Goal: Task Accomplishment & Management: Manage account settings

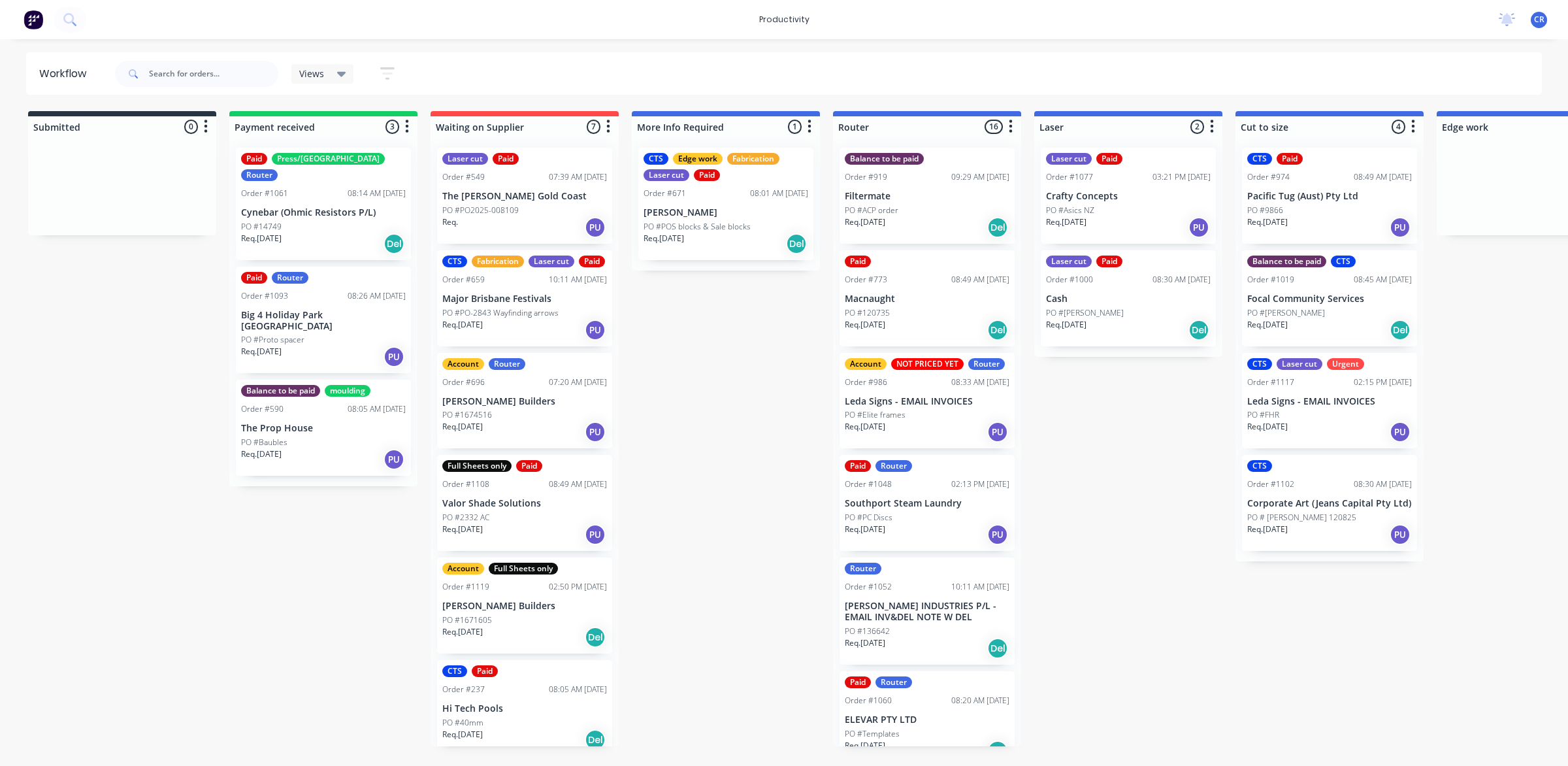
scroll to position [0, 188]
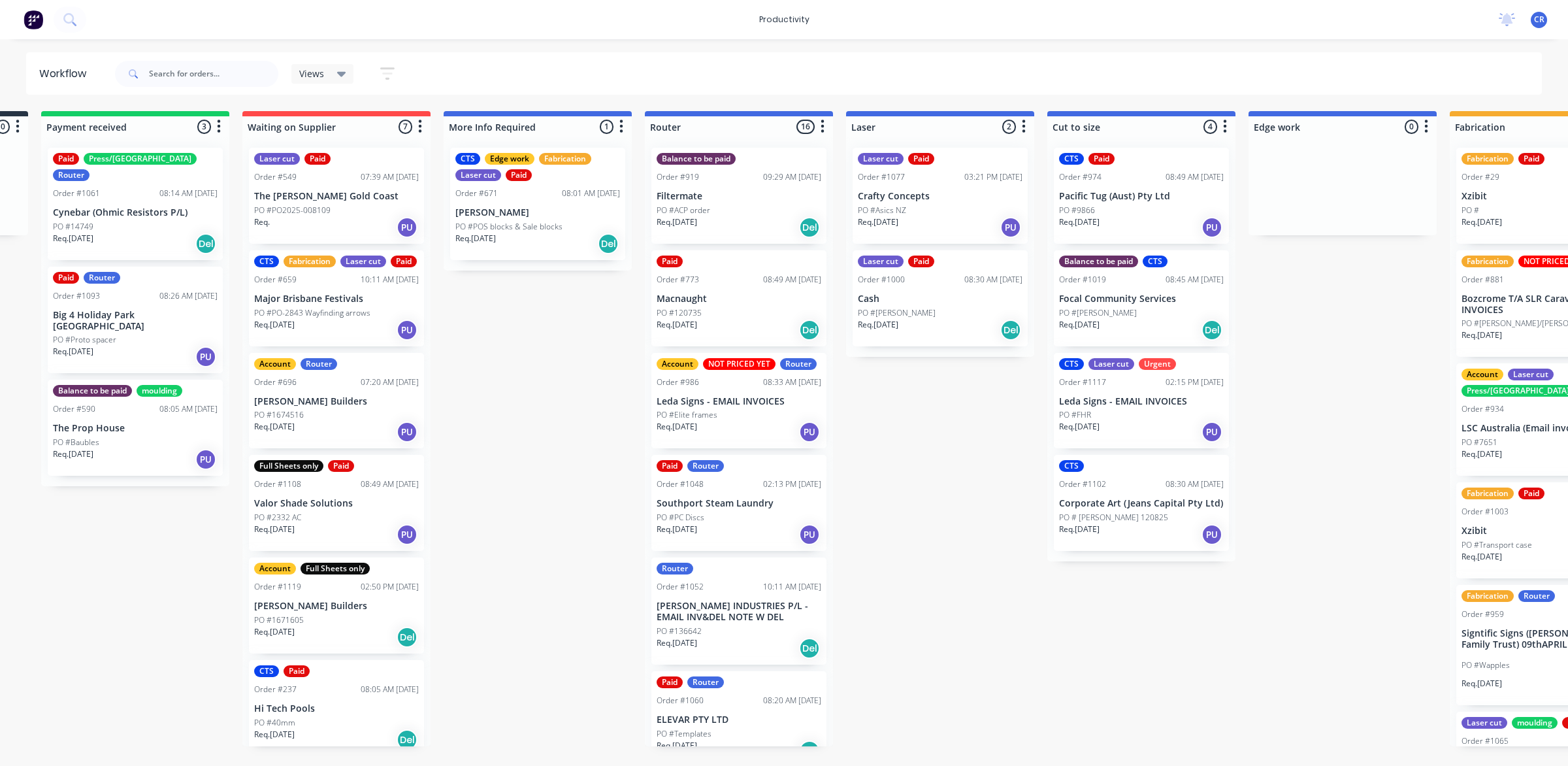
click at [939, 322] on div "Req. 11/08/25 Del" at bounding box center [940, 330] width 164 height 22
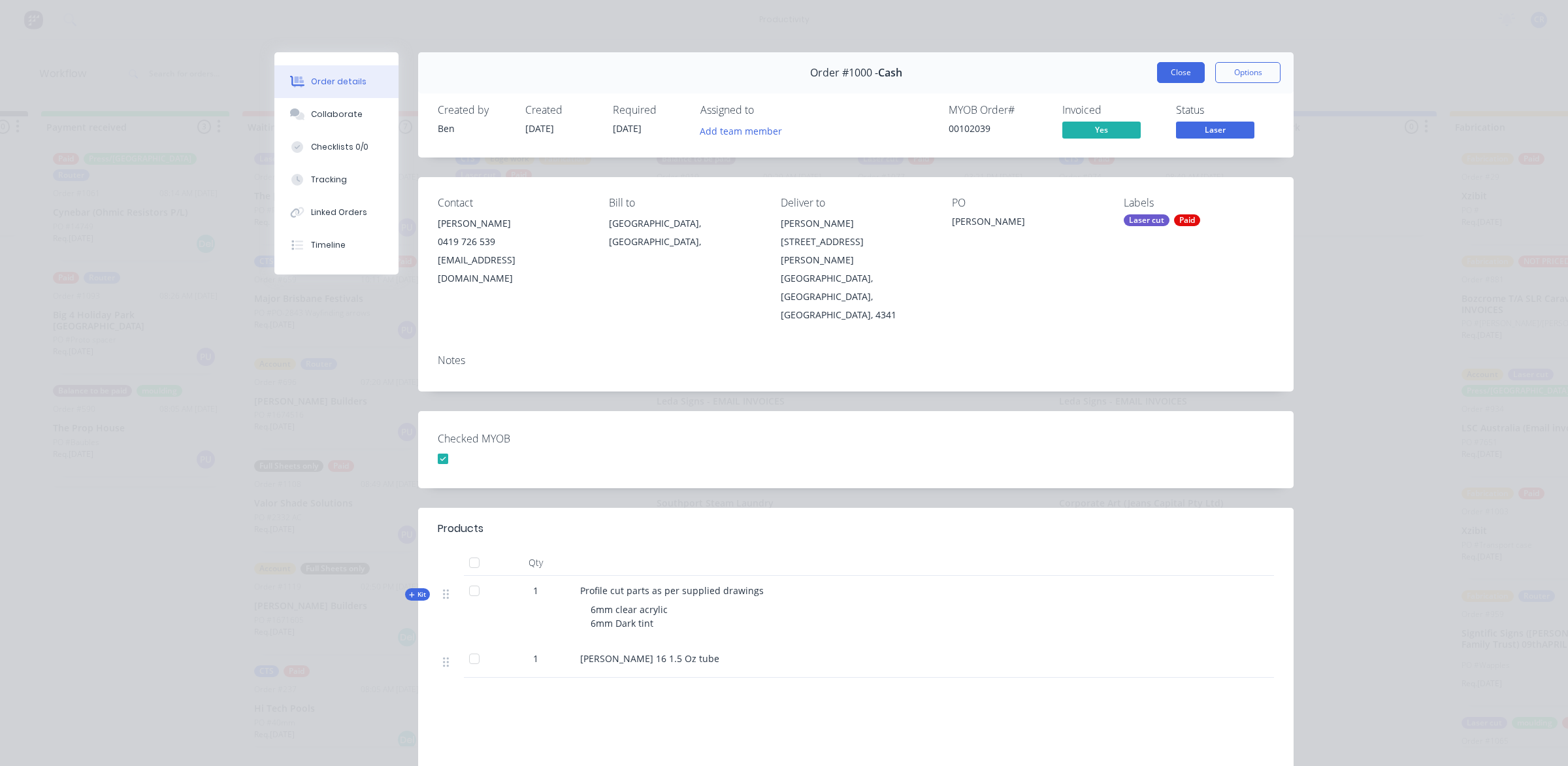
click at [1180, 81] on button "Close" at bounding box center [1181, 72] width 48 height 21
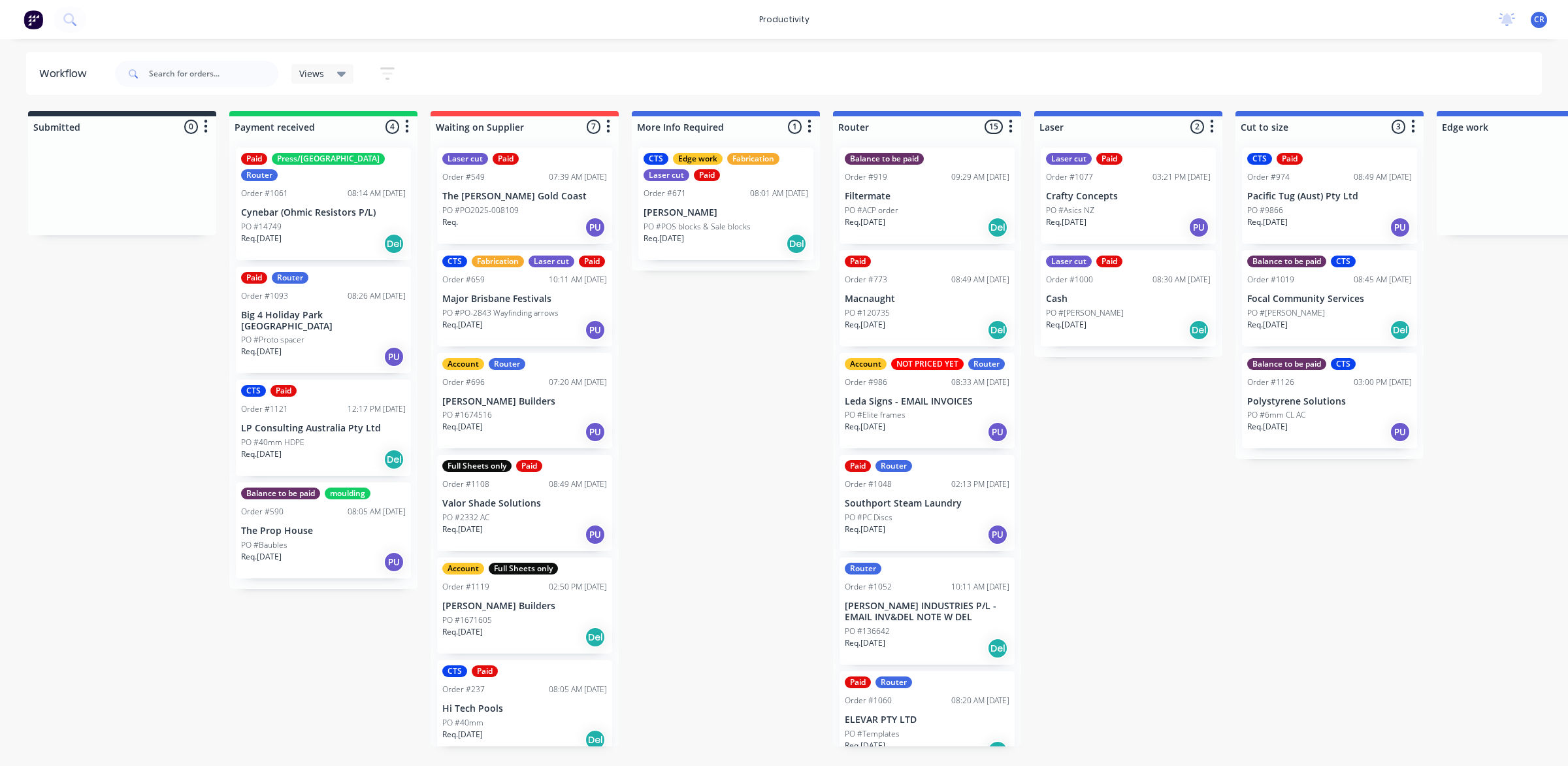
click at [892, 417] on p "PO #Elite frames" at bounding box center [875, 415] width 61 height 12
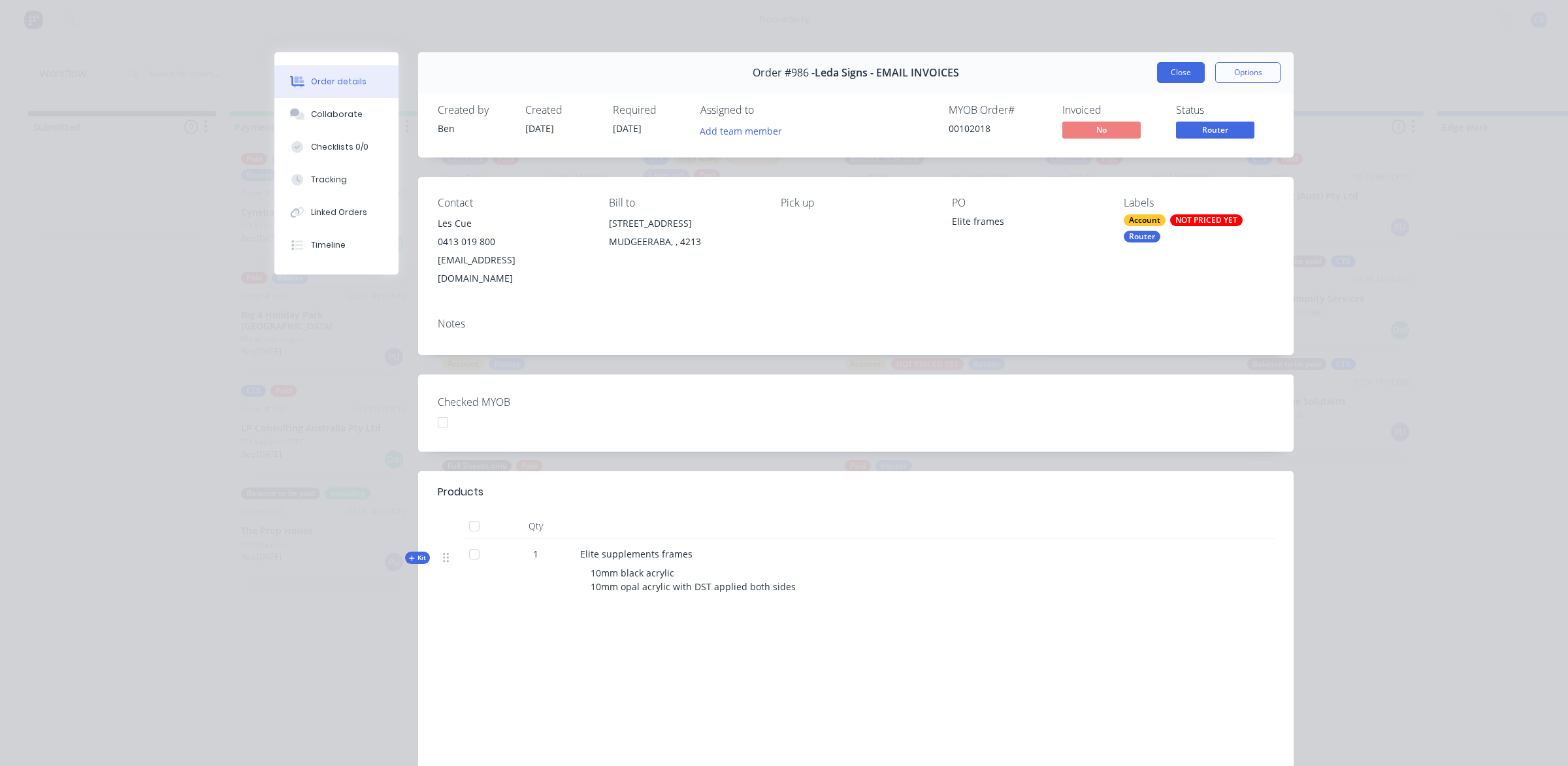
click at [1189, 76] on button "Close" at bounding box center [1181, 72] width 48 height 21
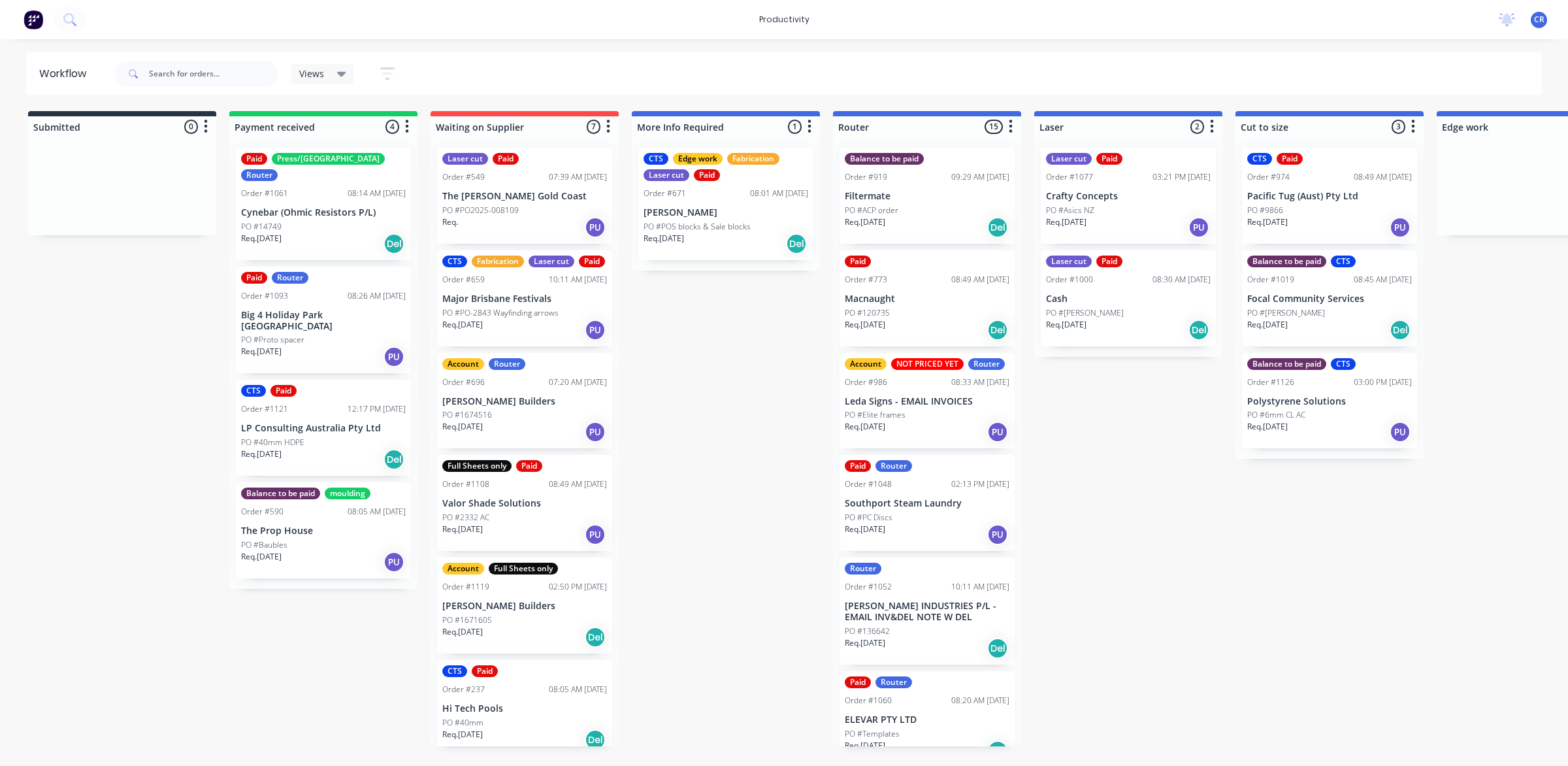
click at [1077, 301] on p "Cash" at bounding box center [1128, 299] width 164 height 11
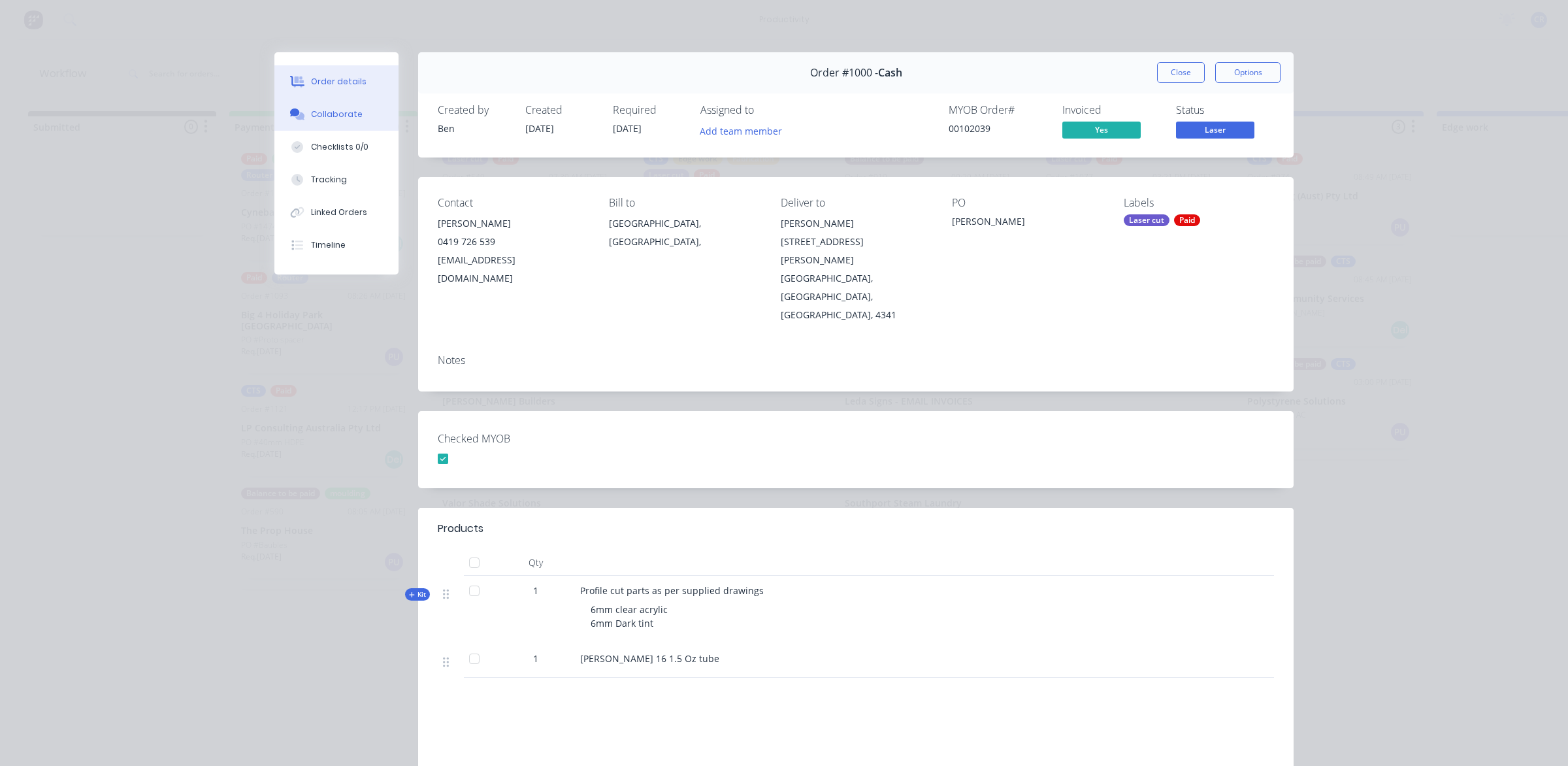
click at [361, 128] on button "Collaborate" at bounding box center [336, 114] width 124 height 33
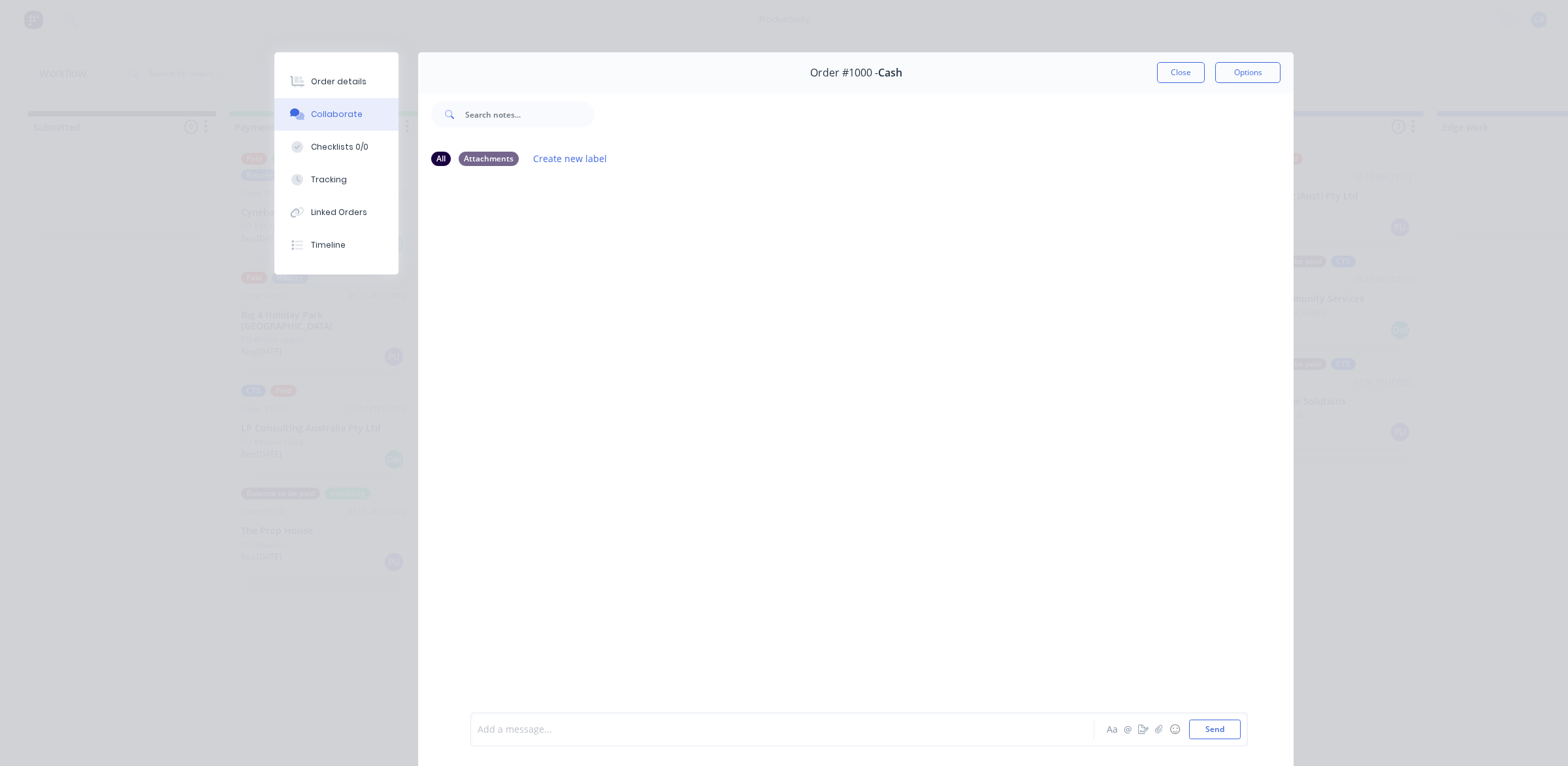
click at [602, 735] on div at bounding box center [764, 730] width 571 height 14
click at [584, 729] on div "@Kimberley" at bounding box center [764, 730] width 571 height 14
click at [1202, 721] on button "Send" at bounding box center [1214, 730] width 51 height 20
click at [1176, 71] on button "Close" at bounding box center [1181, 72] width 48 height 21
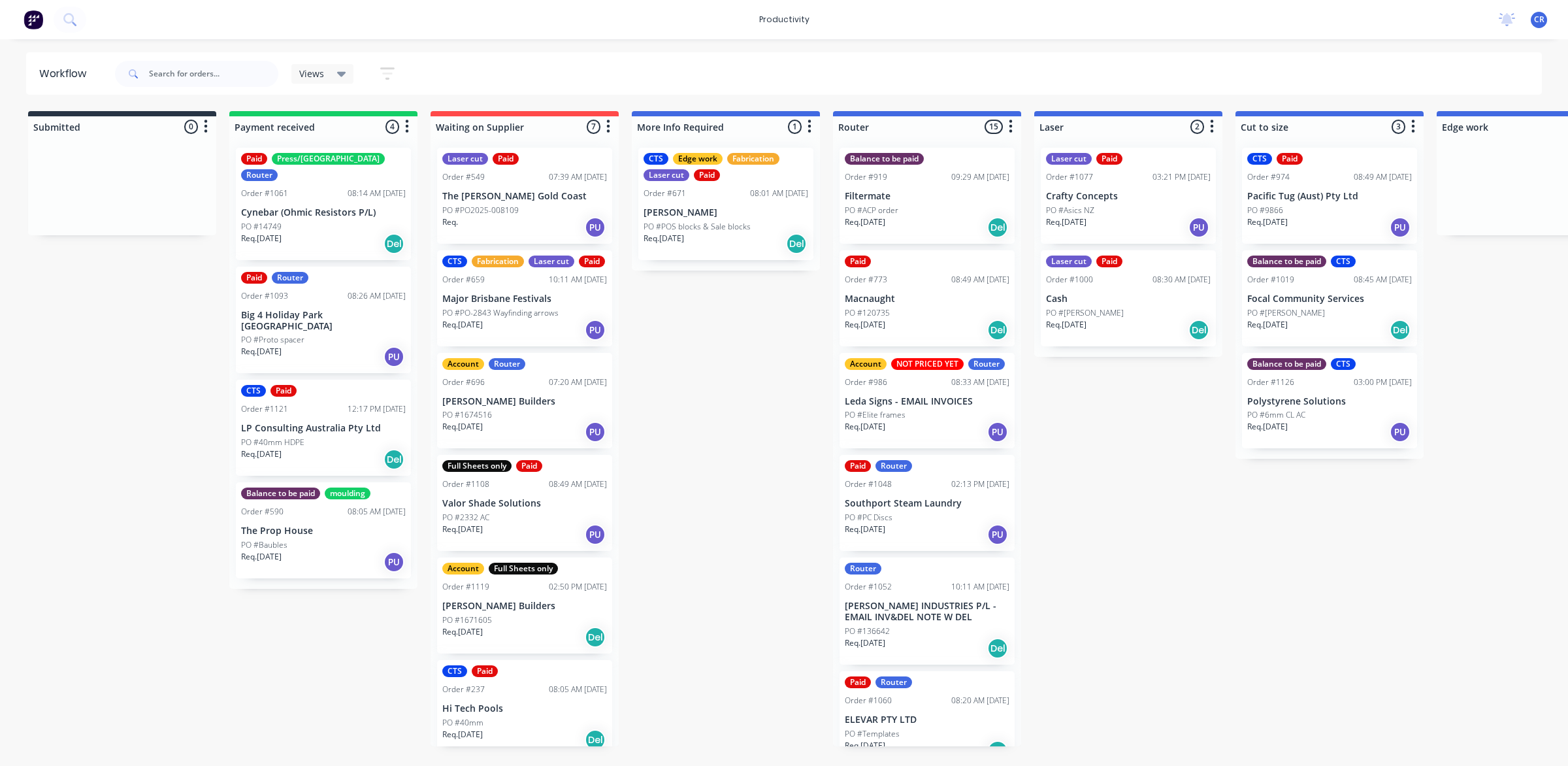
click at [1202, 583] on div "Submitted 0 Sort By Created date Required date Order number Customer name Most …" at bounding box center [1553, 429] width 3126 height 635
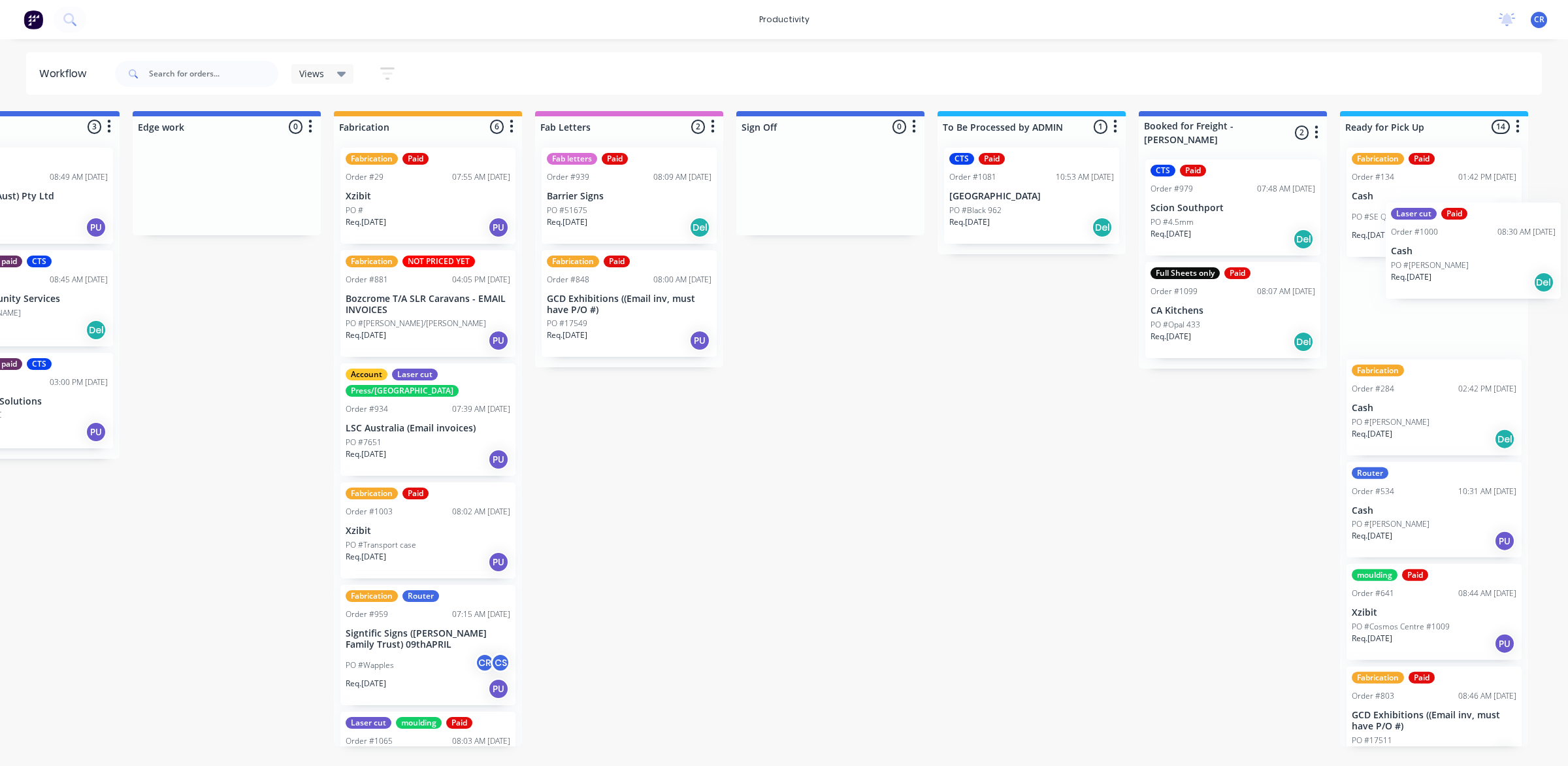
scroll to position [0, 1320]
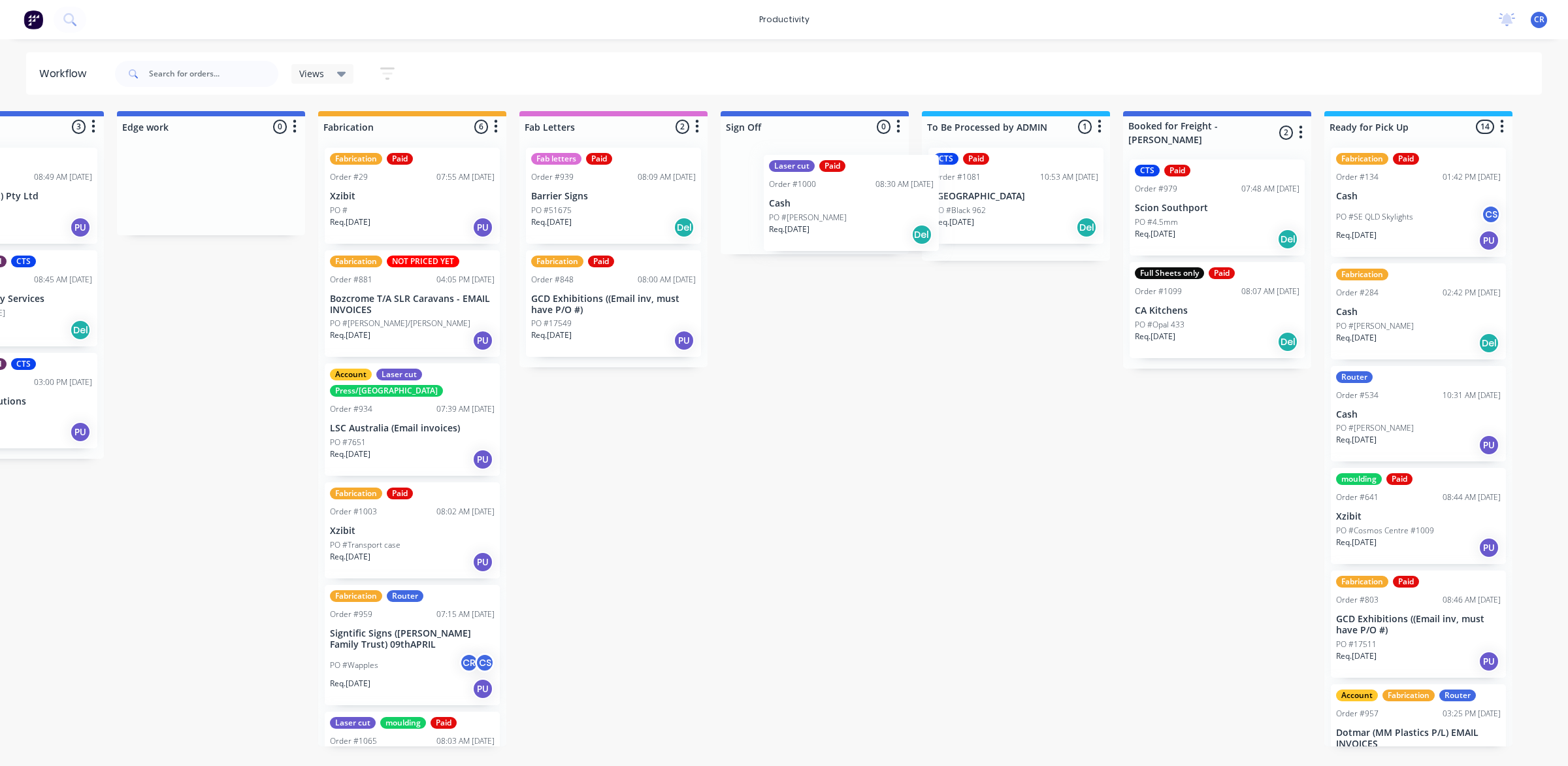
drag, startPoint x: 1155, startPoint y: 321, endPoint x: 838, endPoint y: 217, distance: 333.6
click at [838, 217] on div "Submitted 0 Sort By Created date Required date Order number Customer name Most …" at bounding box center [233, 429] width 3126 height 635
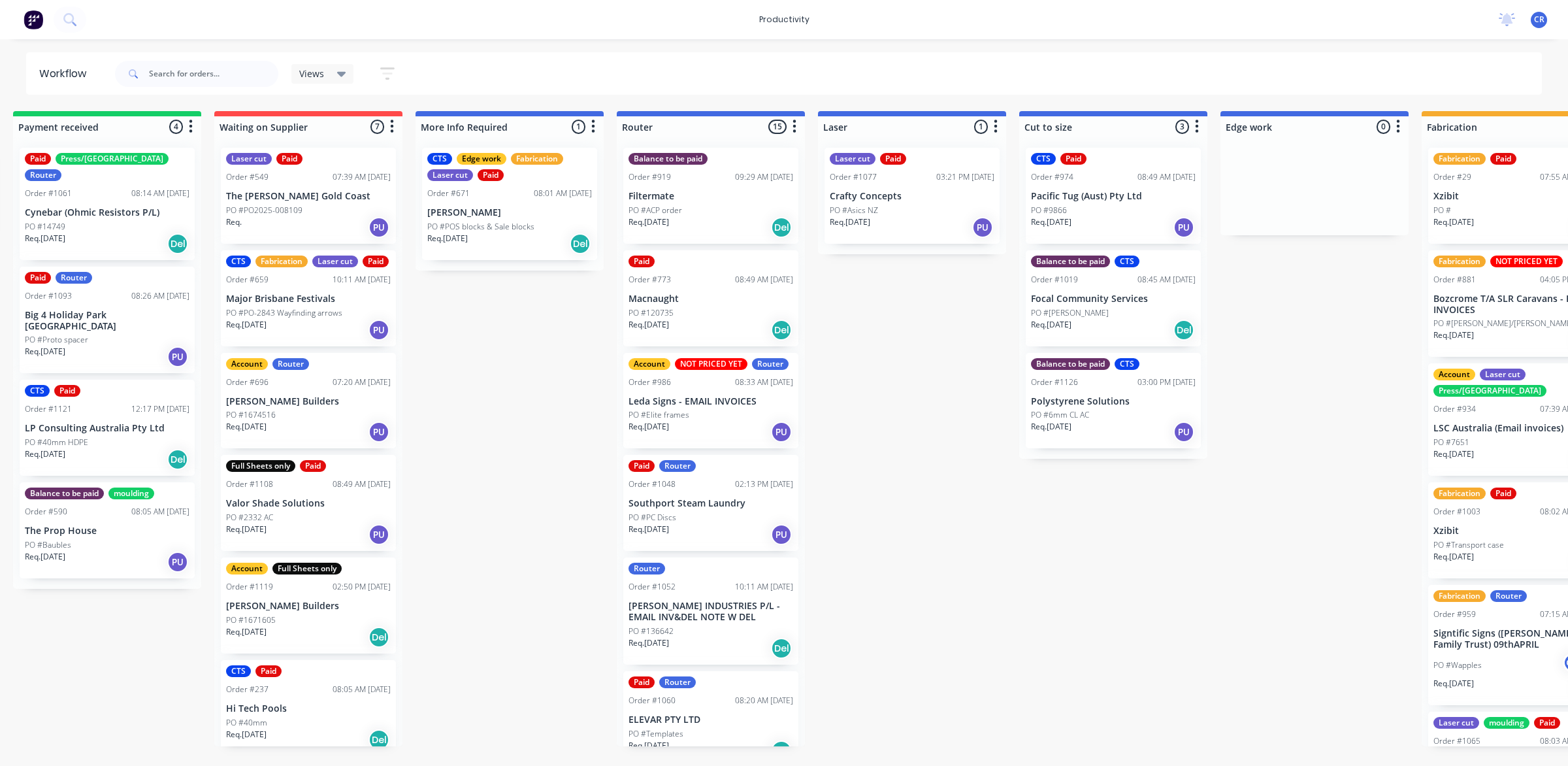
scroll to position [0, 177]
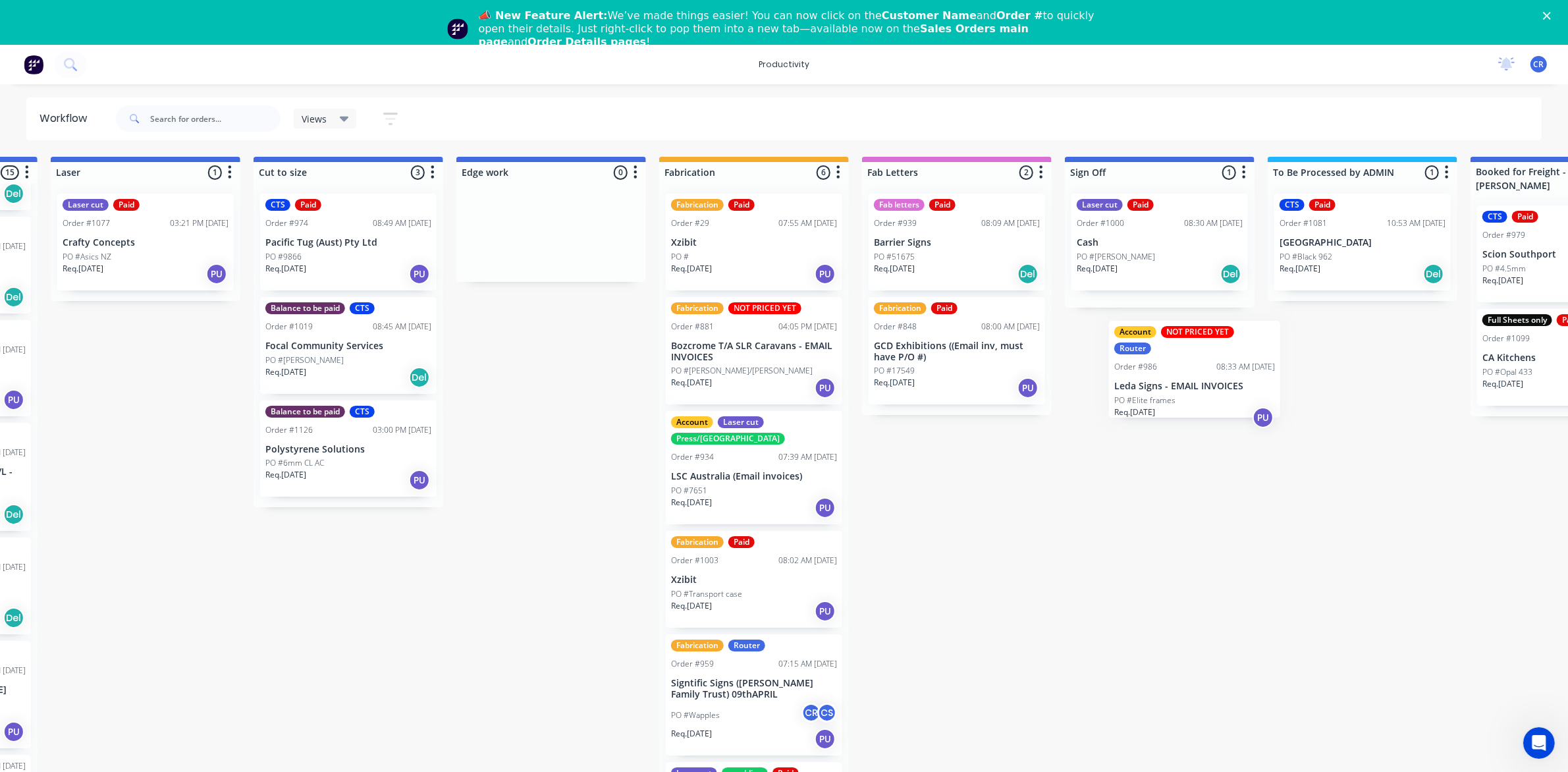
scroll to position [0, 999]
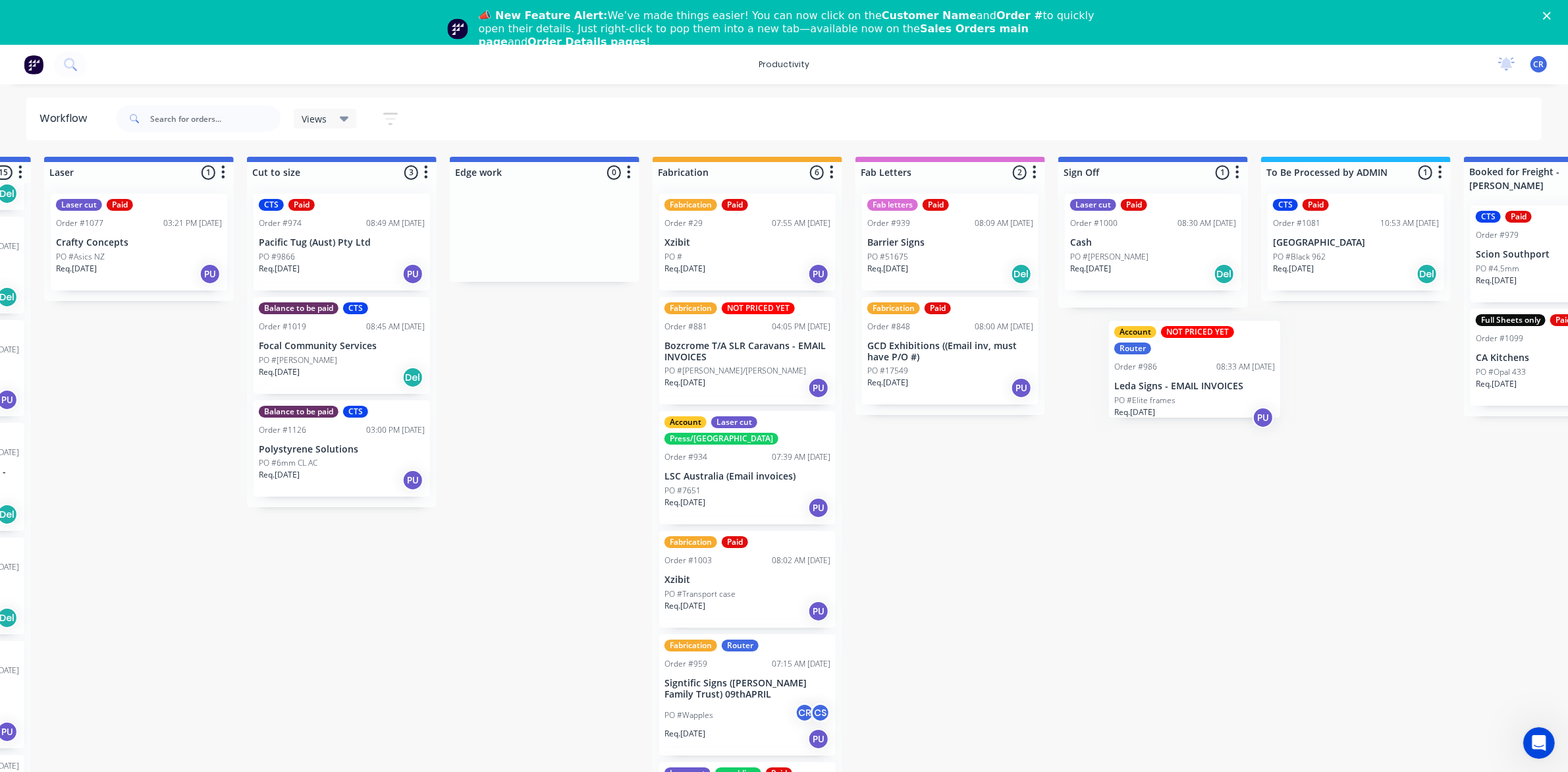
drag, startPoint x: 912, startPoint y: 360, endPoint x: 1179, endPoint y: 361, distance: 267.0
click at [1179, 361] on div "Submitted 0 Sort By Created date Required date Order number Customer name Most …" at bounding box center [567, 476] width 3151 height 640
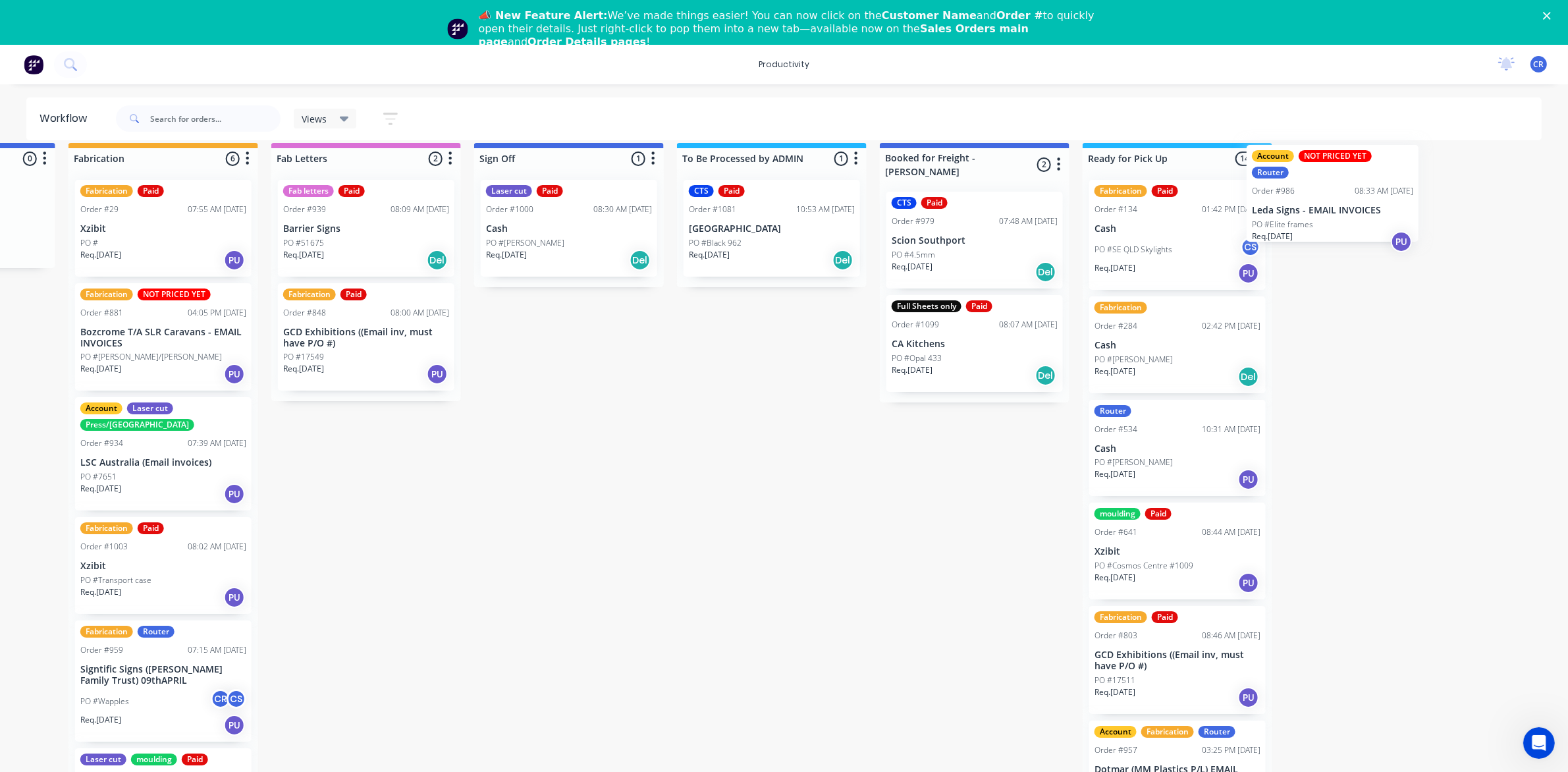
scroll to position [0, 1582]
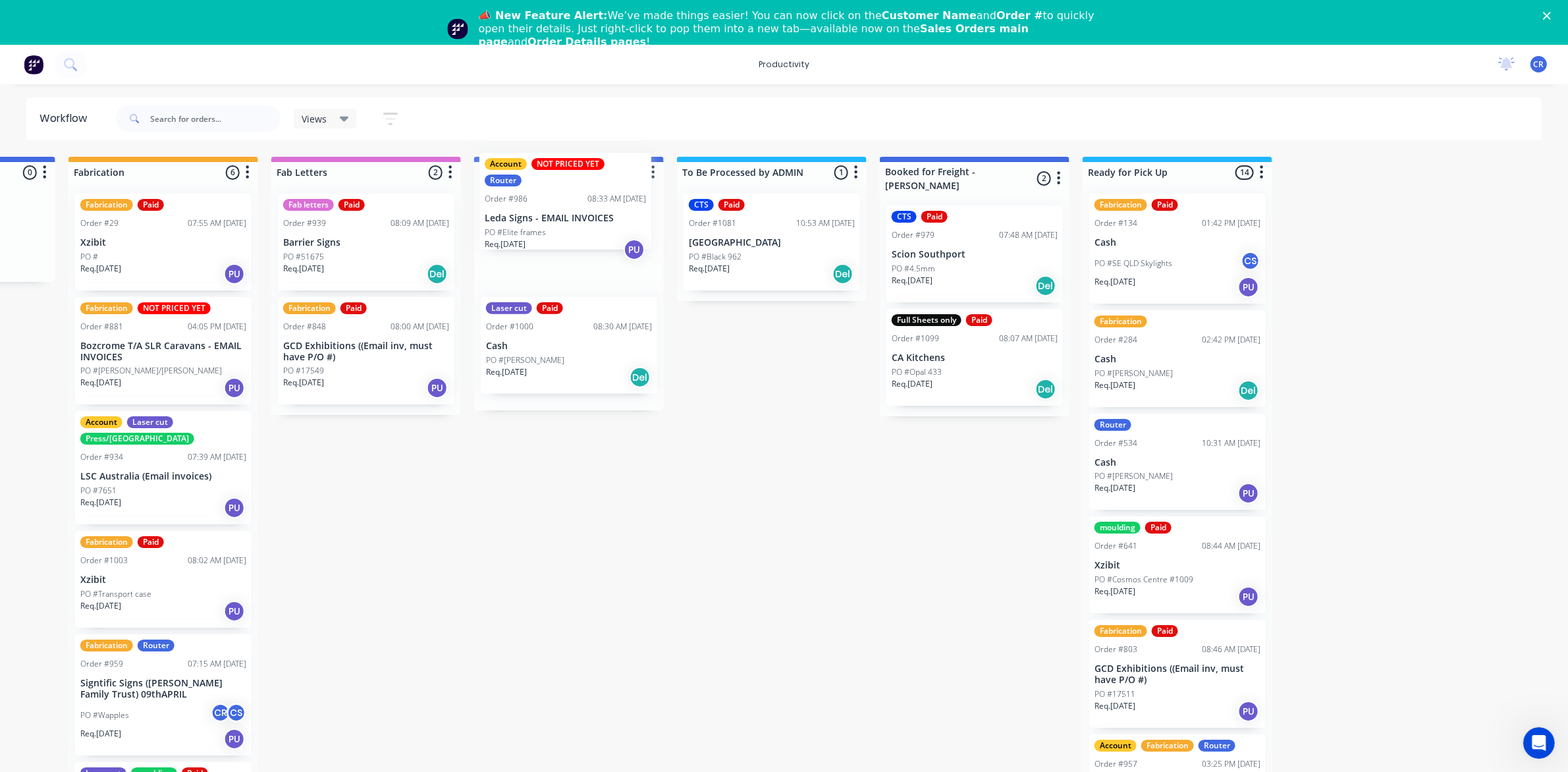
drag, startPoint x: 555, startPoint y: 330, endPoint x: 530, endPoint y: 228, distance: 105.0
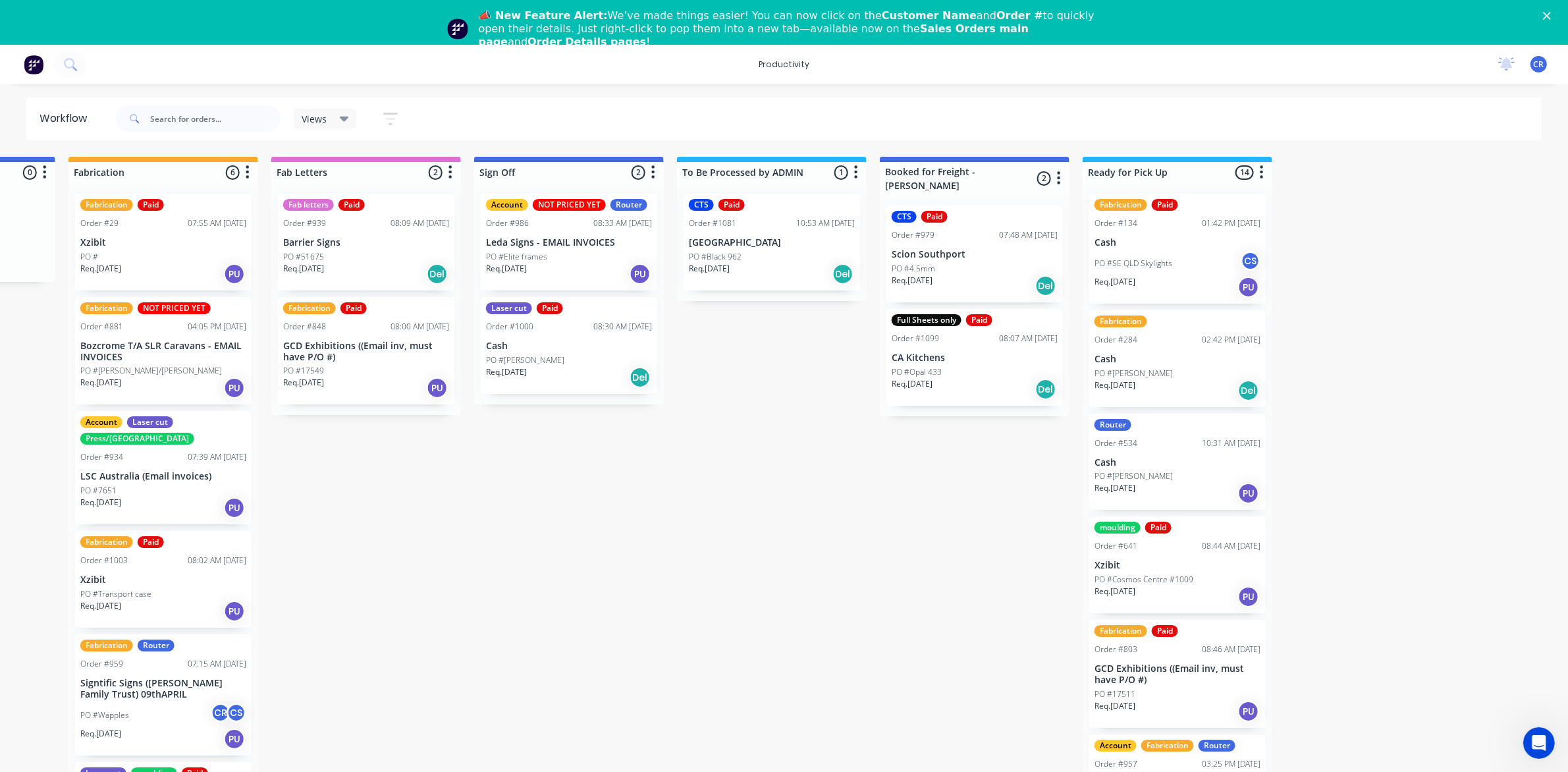
click at [530, 244] on p "Leda Signs - EMAIL INVOICES" at bounding box center [569, 242] width 166 height 11
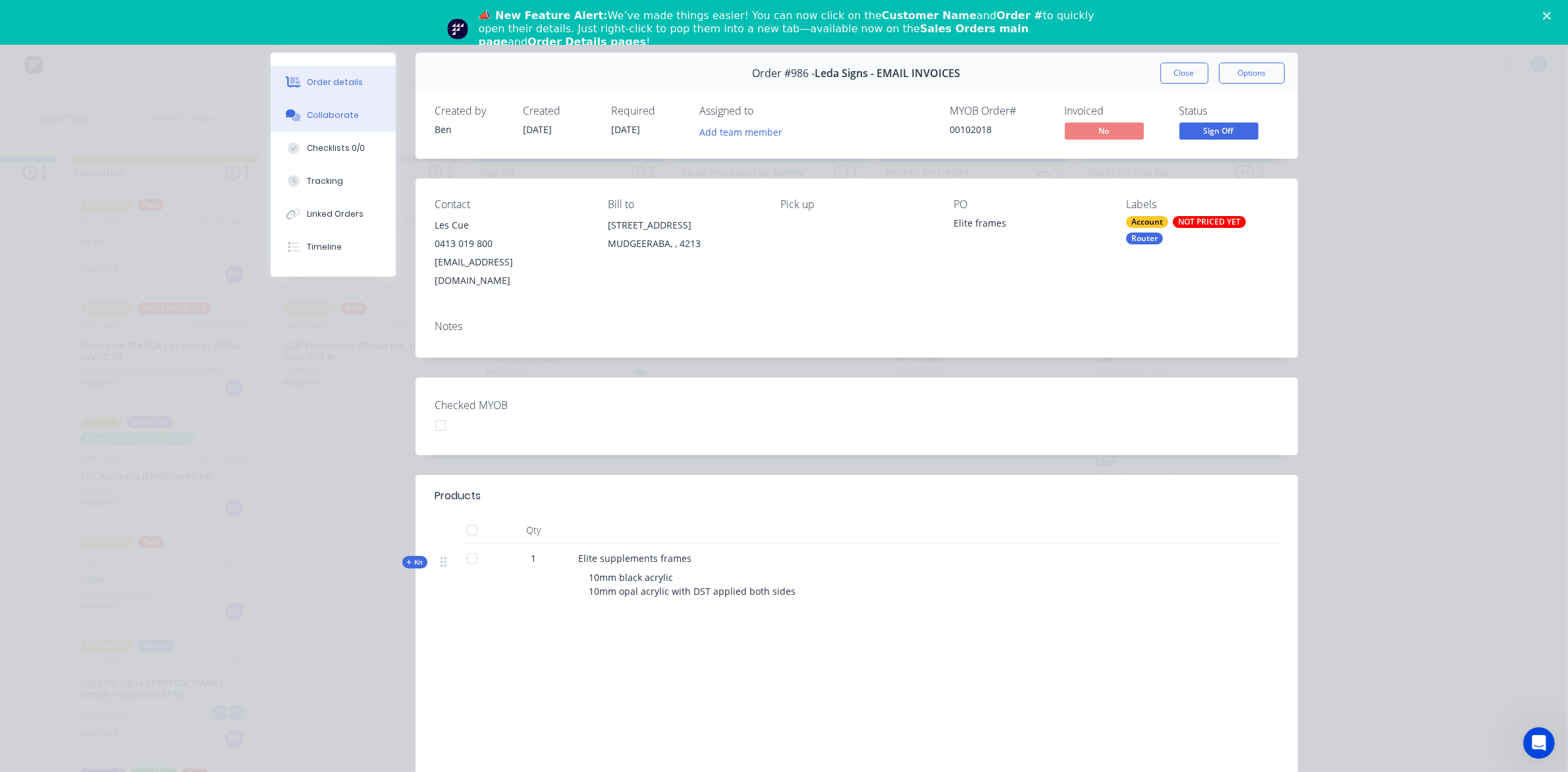
click at [333, 104] on button "Collaborate" at bounding box center [334, 115] width 125 height 33
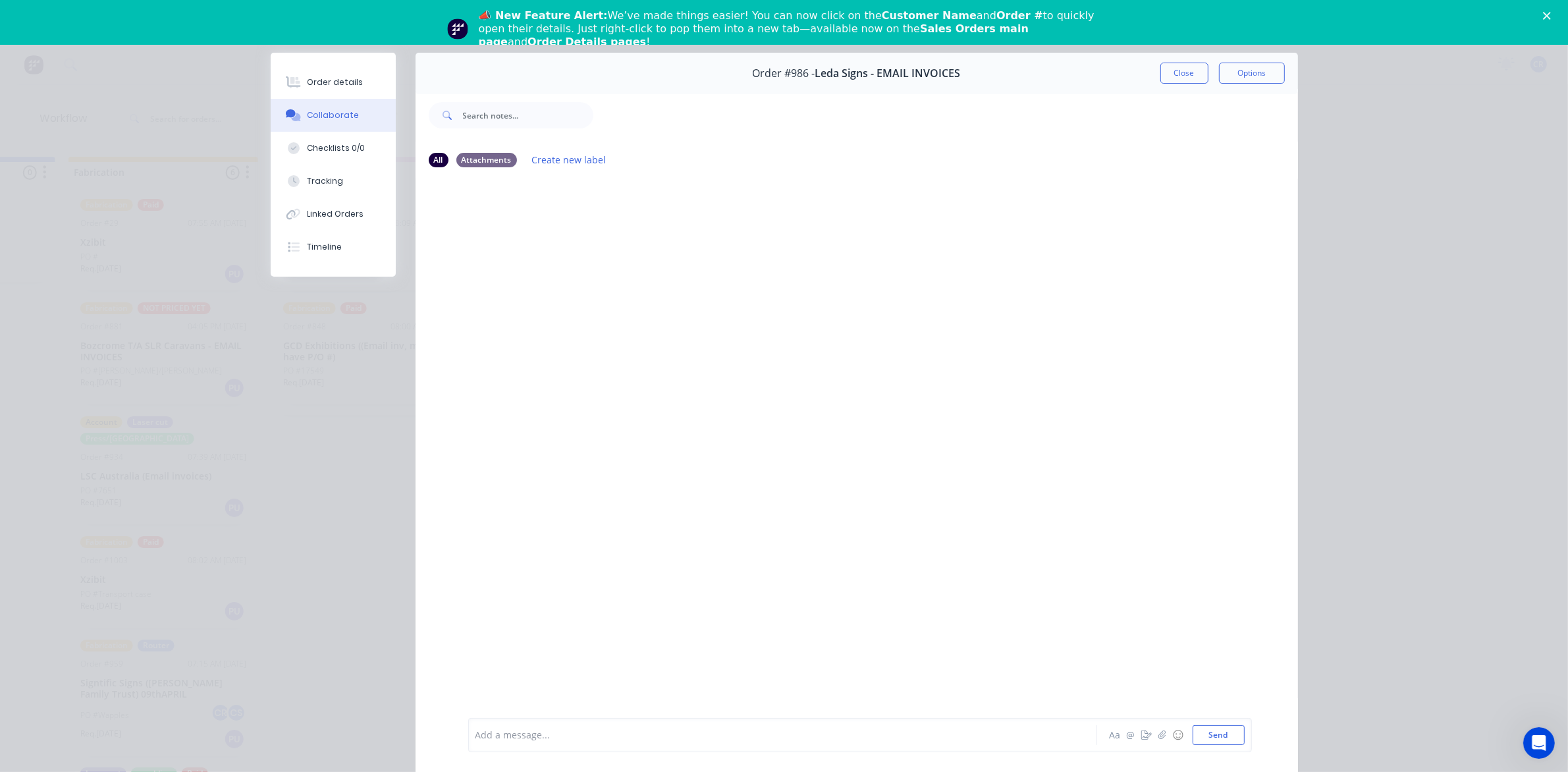
click at [509, 735] on div at bounding box center [764, 736] width 576 height 14
click at [1231, 736] on button "Send" at bounding box center [1218, 736] width 52 height 20
click at [1017, 735] on div at bounding box center [764, 736] width 576 height 14
click at [1203, 735] on button "Send" at bounding box center [1218, 736] width 52 height 20
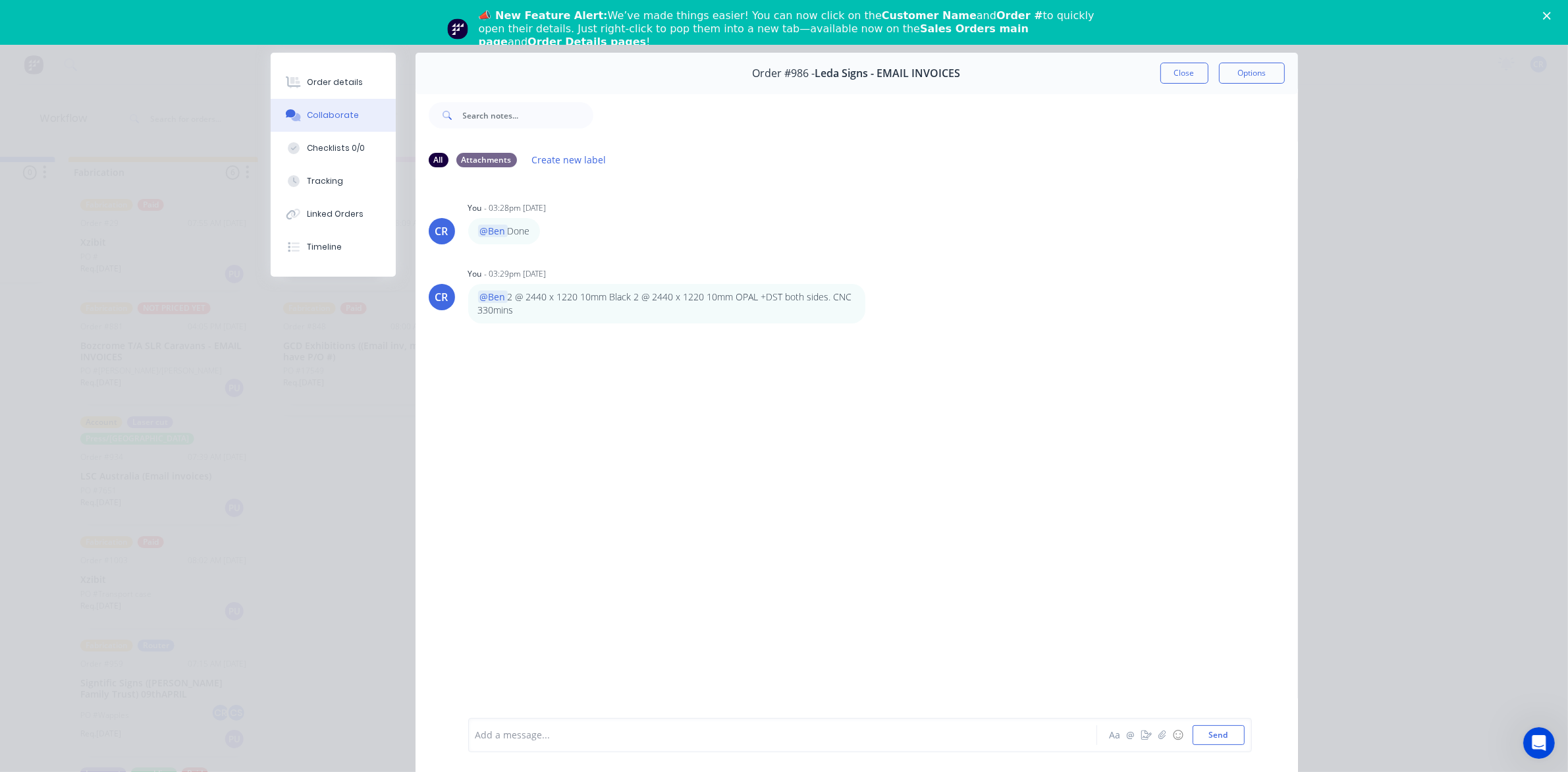
click at [1551, 15] on icon "Close" at bounding box center [1546, 15] width 8 height 8
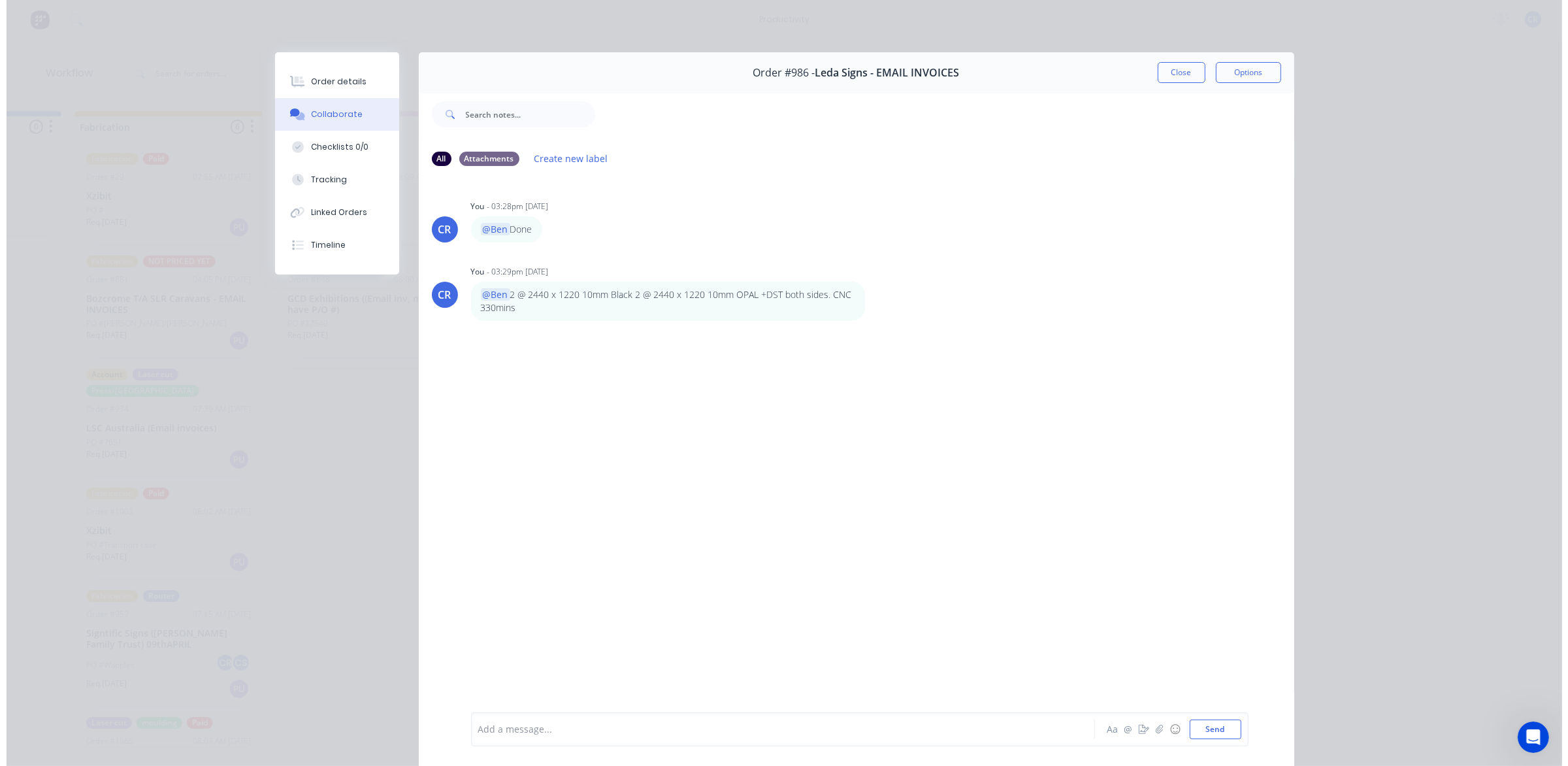
scroll to position [0, 1558]
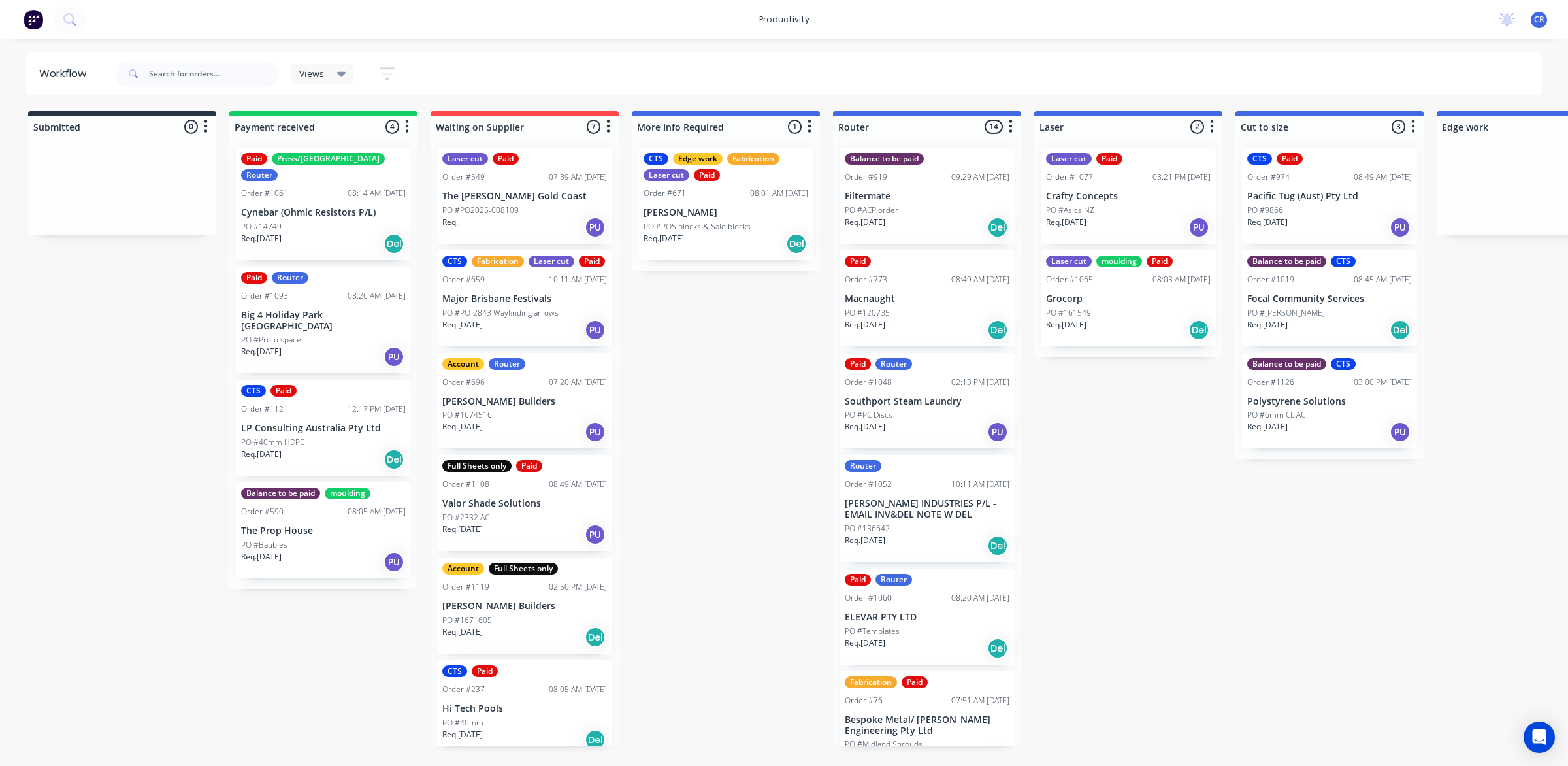
click at [674, 221] on p "PO #POS blocks & Sale blocks" at bounding box center [697, 227] width 108 height 12
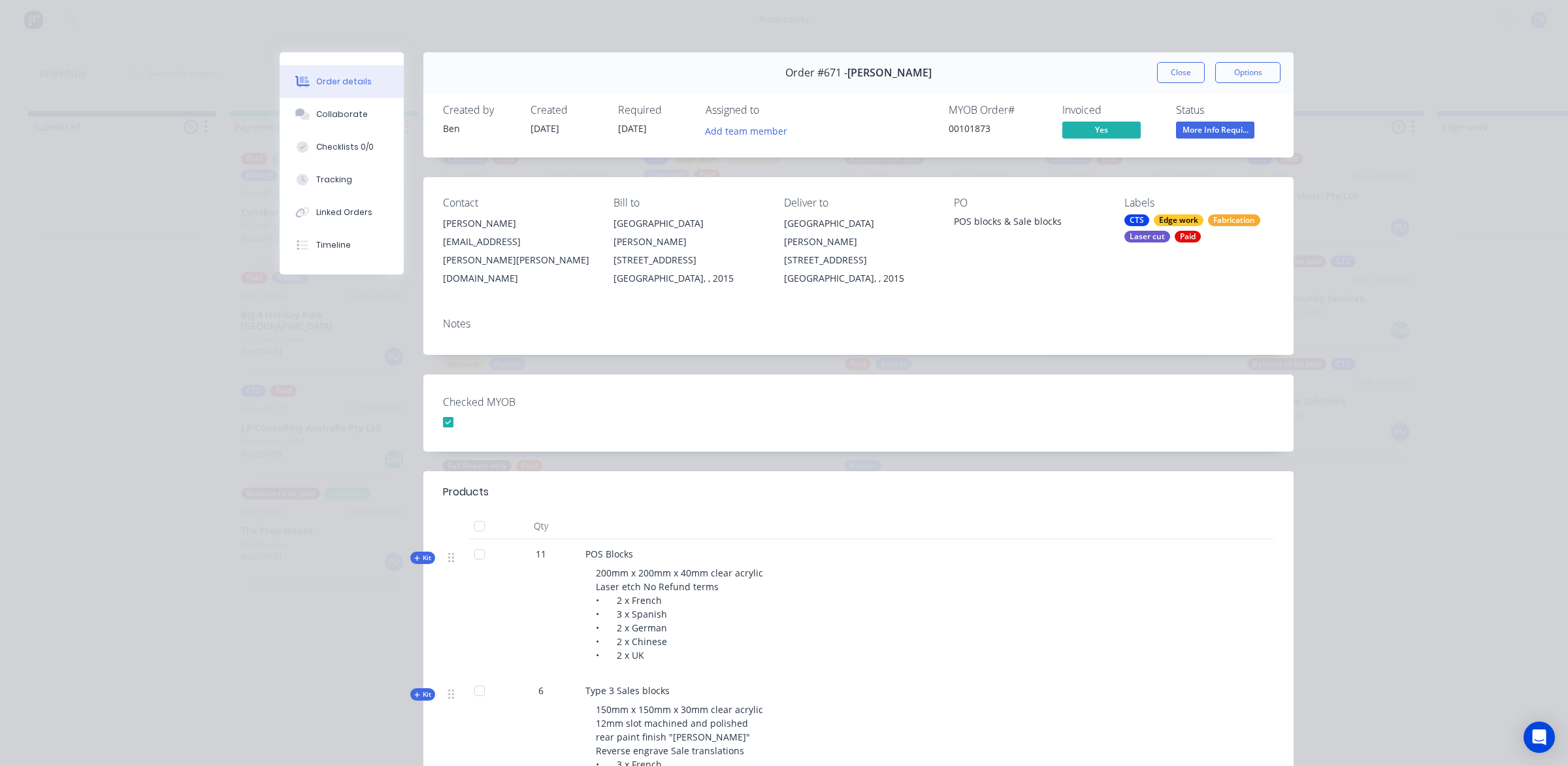
click at [488, 221] on div "Poppy Hodgson" at bounding box center [518, 224] width 150 height 18
drag, startPoint x: 488, startPoint y: 221, endPoint x: 823, endPoint y: 286, distance: 341.2
click at [823, 286] on div "Contact Poppy Hodgson Poppy.Hodgson@zimmermann.com Bill to Warehouse 2B, Huntle…" at bounding box center [858, 242] width 870 height 130
drag, startPoint x: 1173, startPoint y: 66, endPoint x: 1166, endPoint y: 70, distance: 8.1
click at [1173, 67] on button "Close" at bounding box center [1181, 72] width 48 height 21
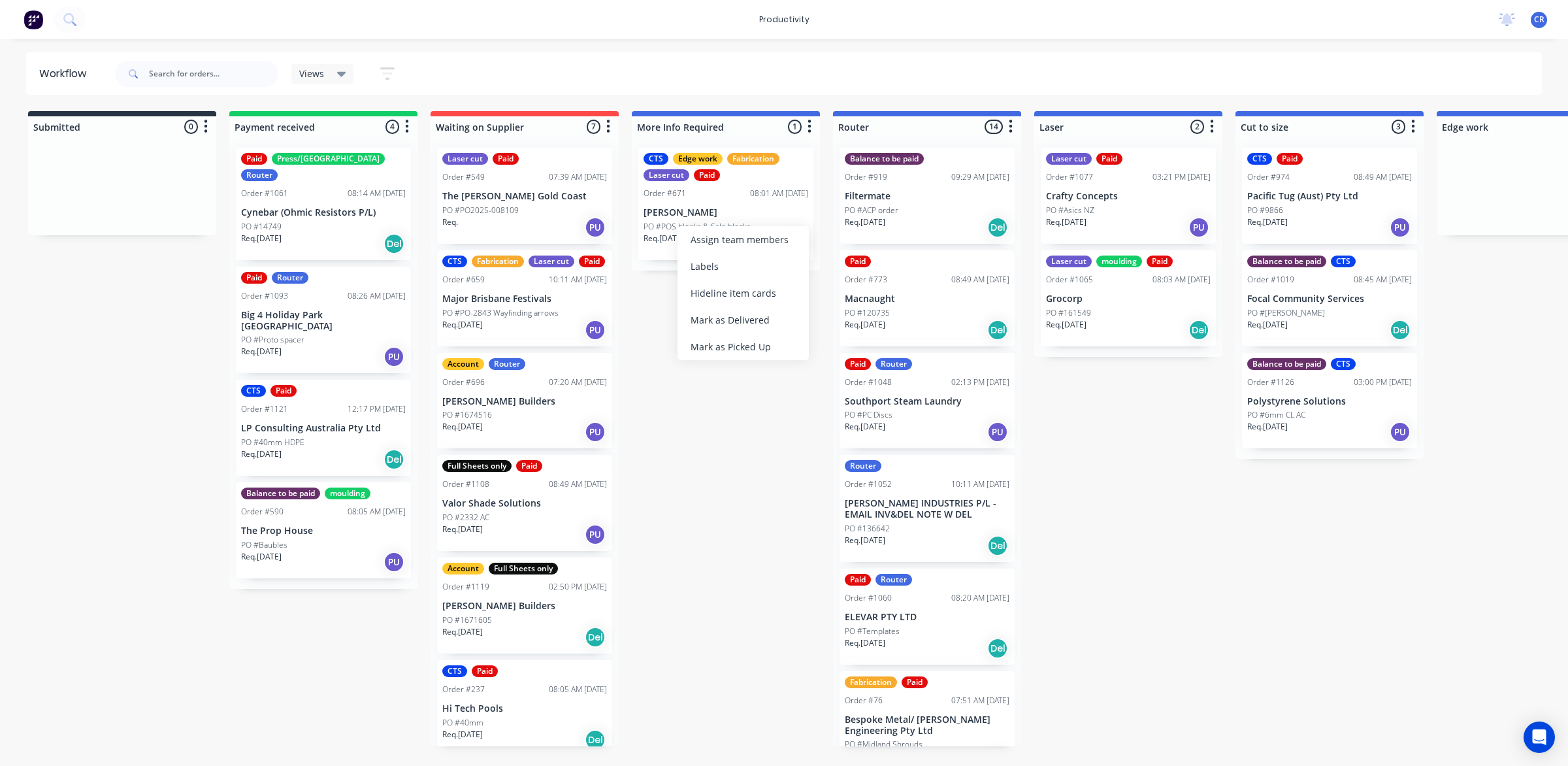
click at [657, 371] on div "Submitted 0 Sort By Created date Required date Order number Customer name Most …" at bounding box center [1553, 429] width 3126 height 635
click at [898, 510] on p "[PERSON_NAME] INDUSTRIES P/L - EMAIL INV&DEL NOTE W DEL" at bounding box center [927, 509] width 164 height 22
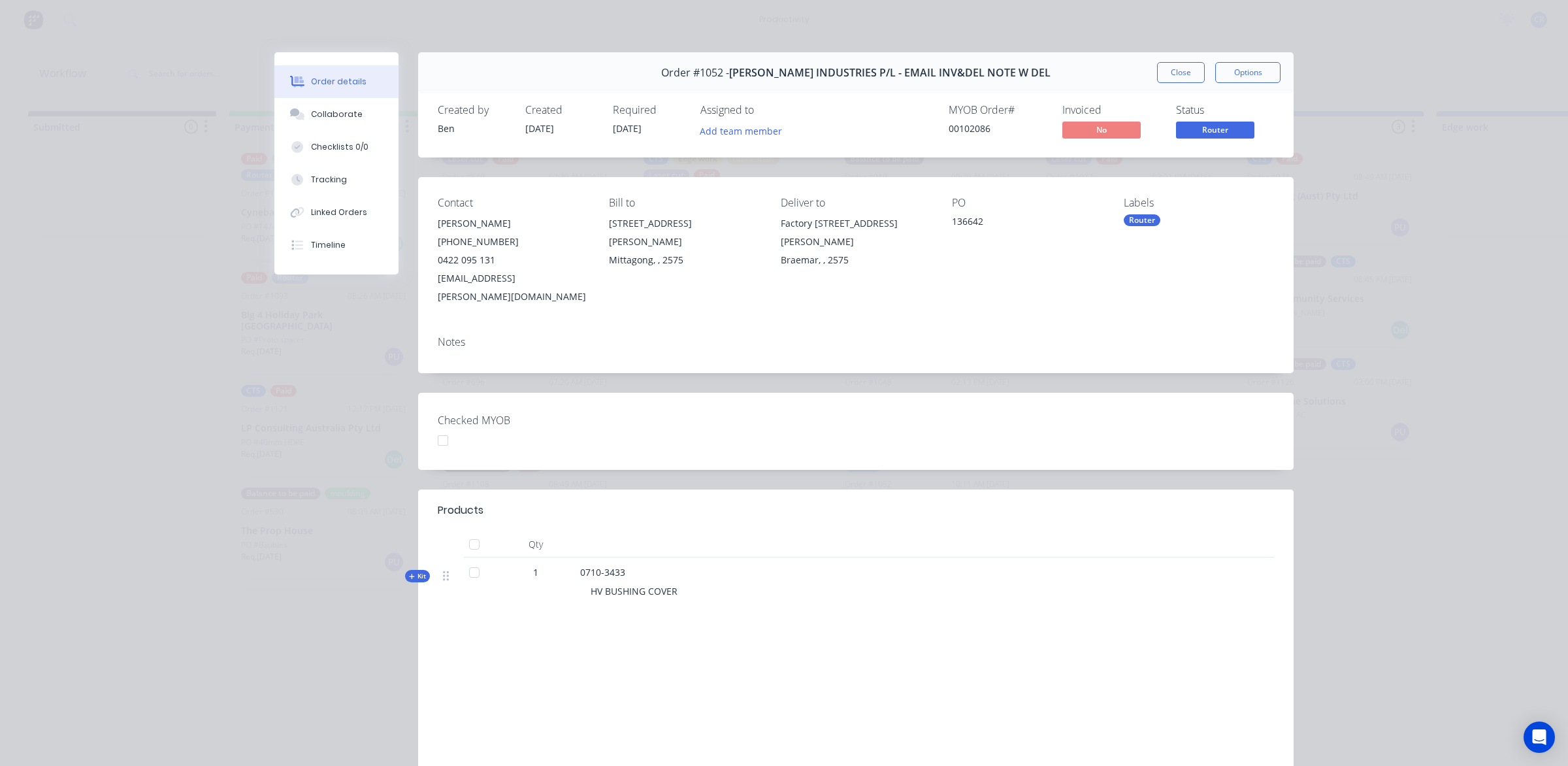
click at [1149, 72] on div "Order #1052 - TYREE INDUSTRIES P/L - EMAIL INV&DEL NOTE W DEL Close Options" at bounding box center [856, 73] width 875 height 41
click at [1157, 70] on button "Close" at bounding box center [1181, 72] width 48 height 21
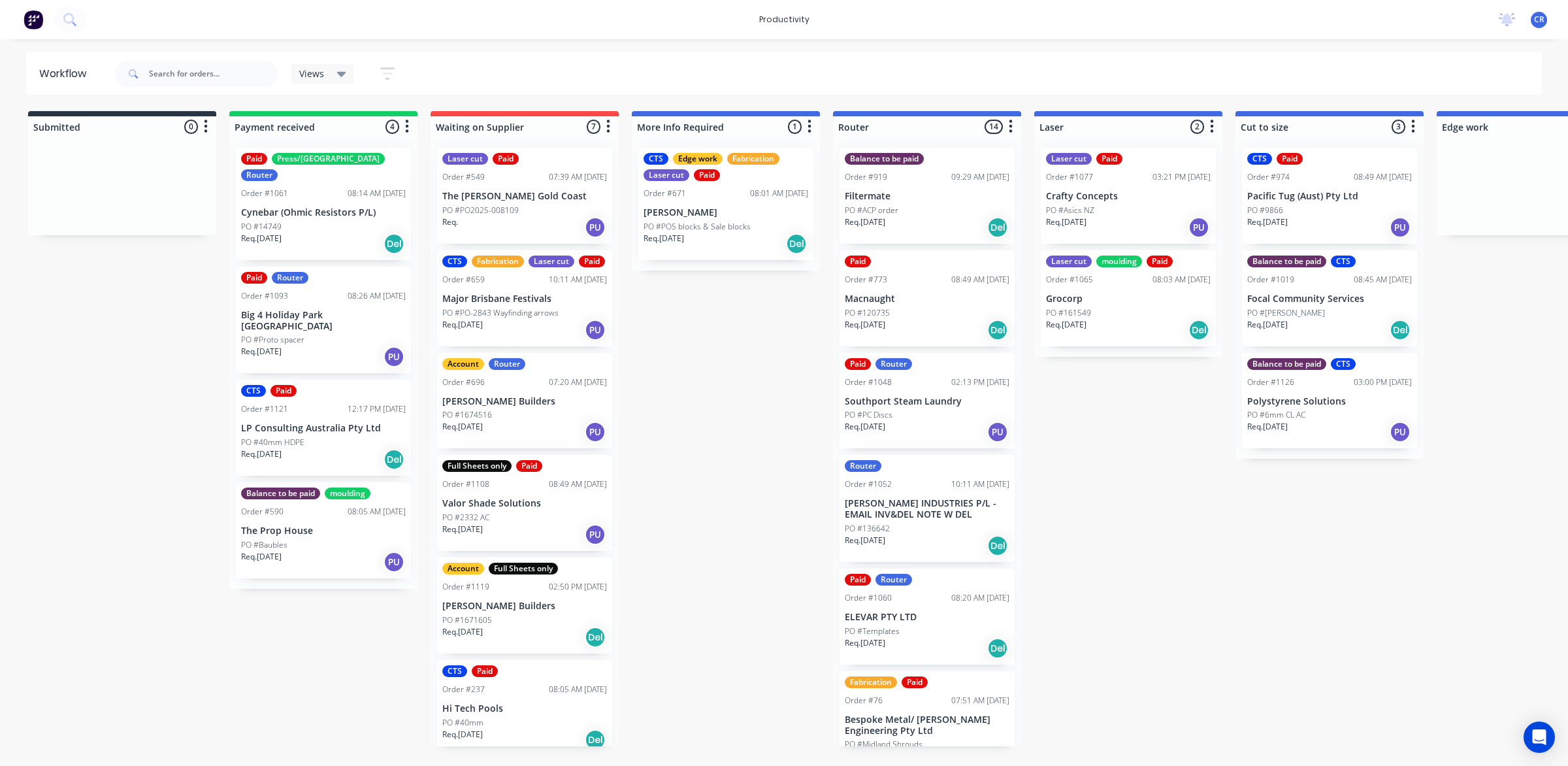
click at [901, 335] on div "Req. 30/07/25 Del" at bounding box center [927, 330] width 164 height 22
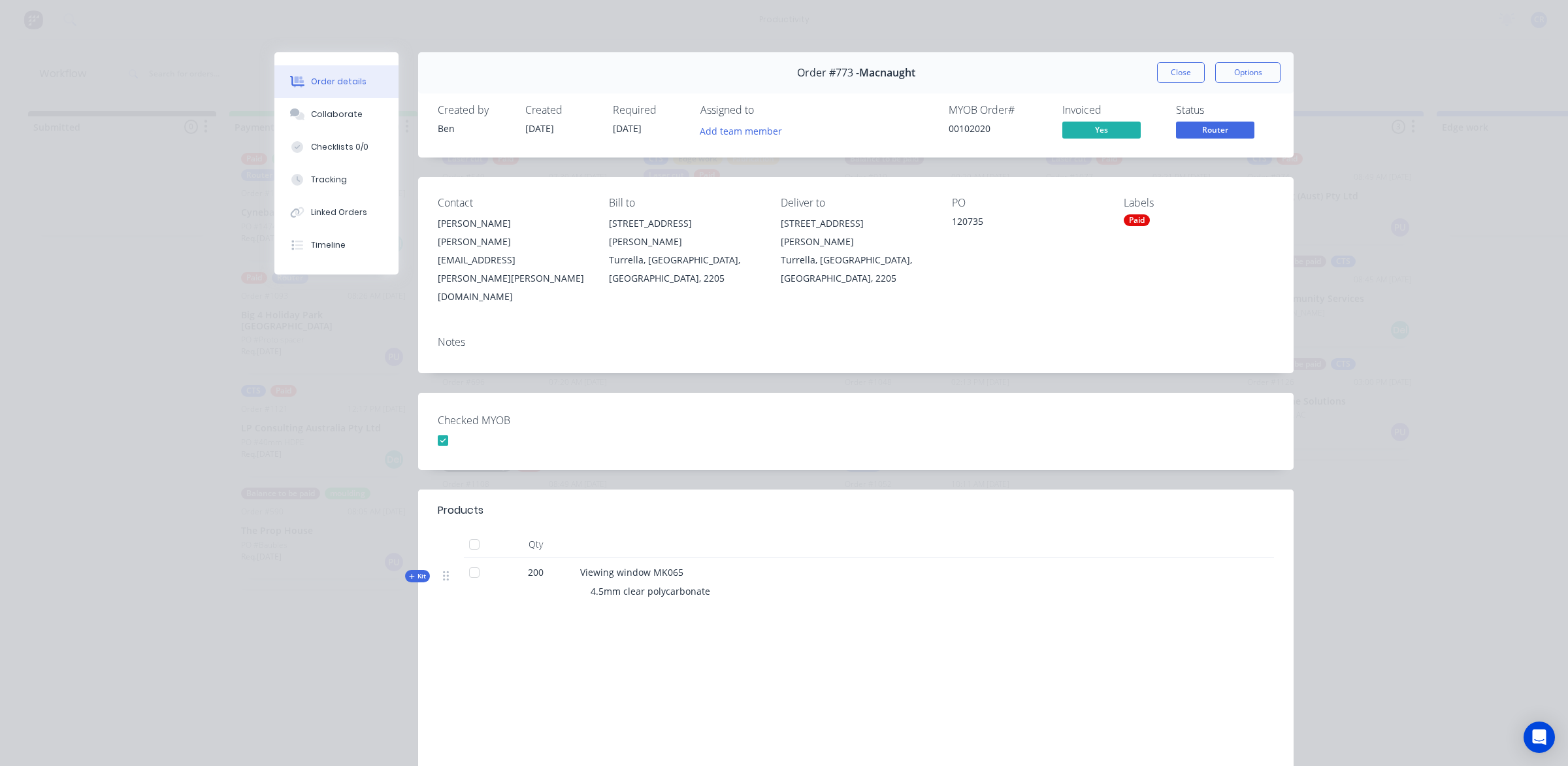
click at [1157, 73] on button "Close" at bounding box center [1181, 72] width 48 height 21
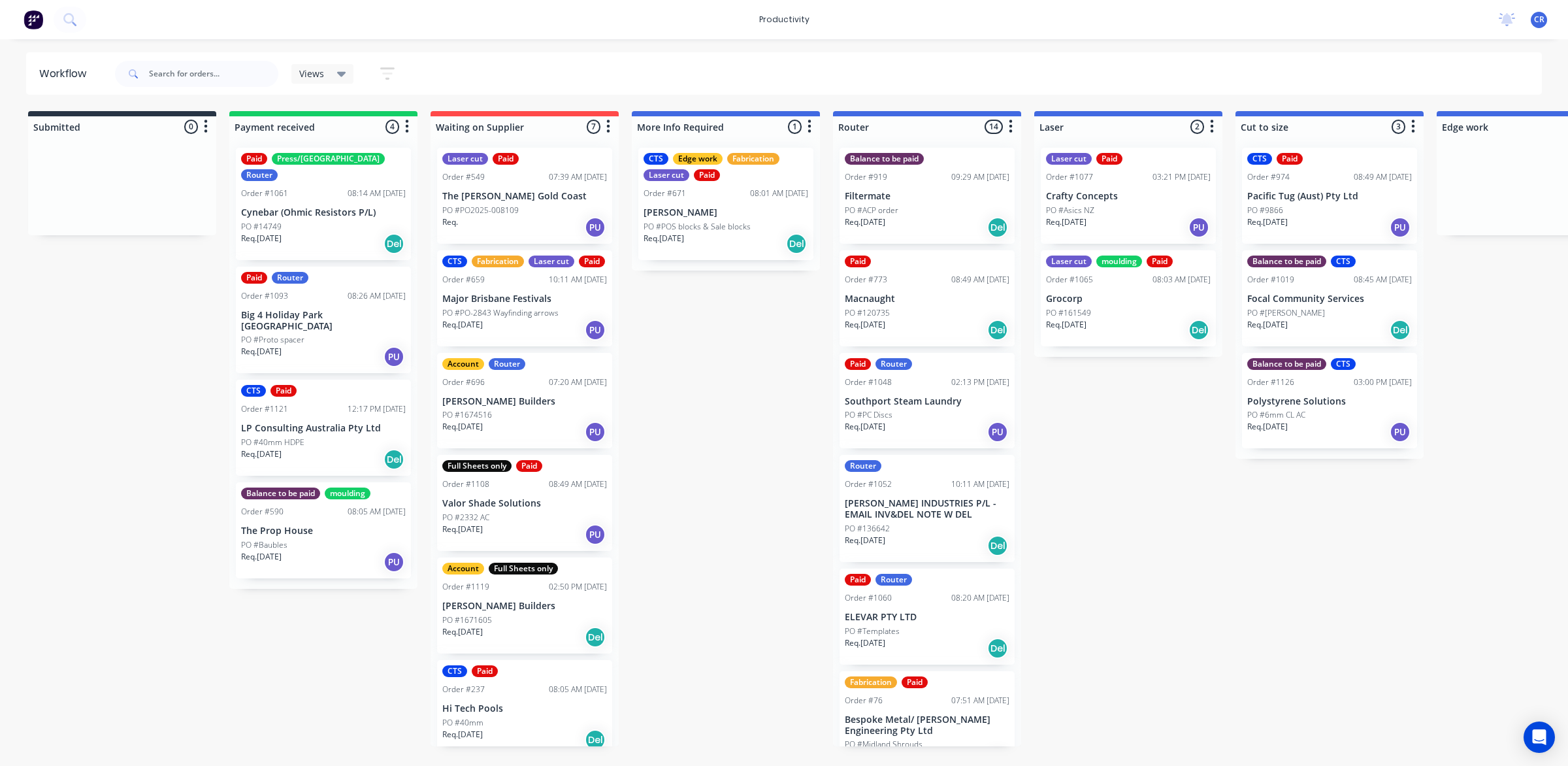
click at [913, 621] on p "ELEVAR PTY LTD" at bounding box center [927, 617] width 164 height 11
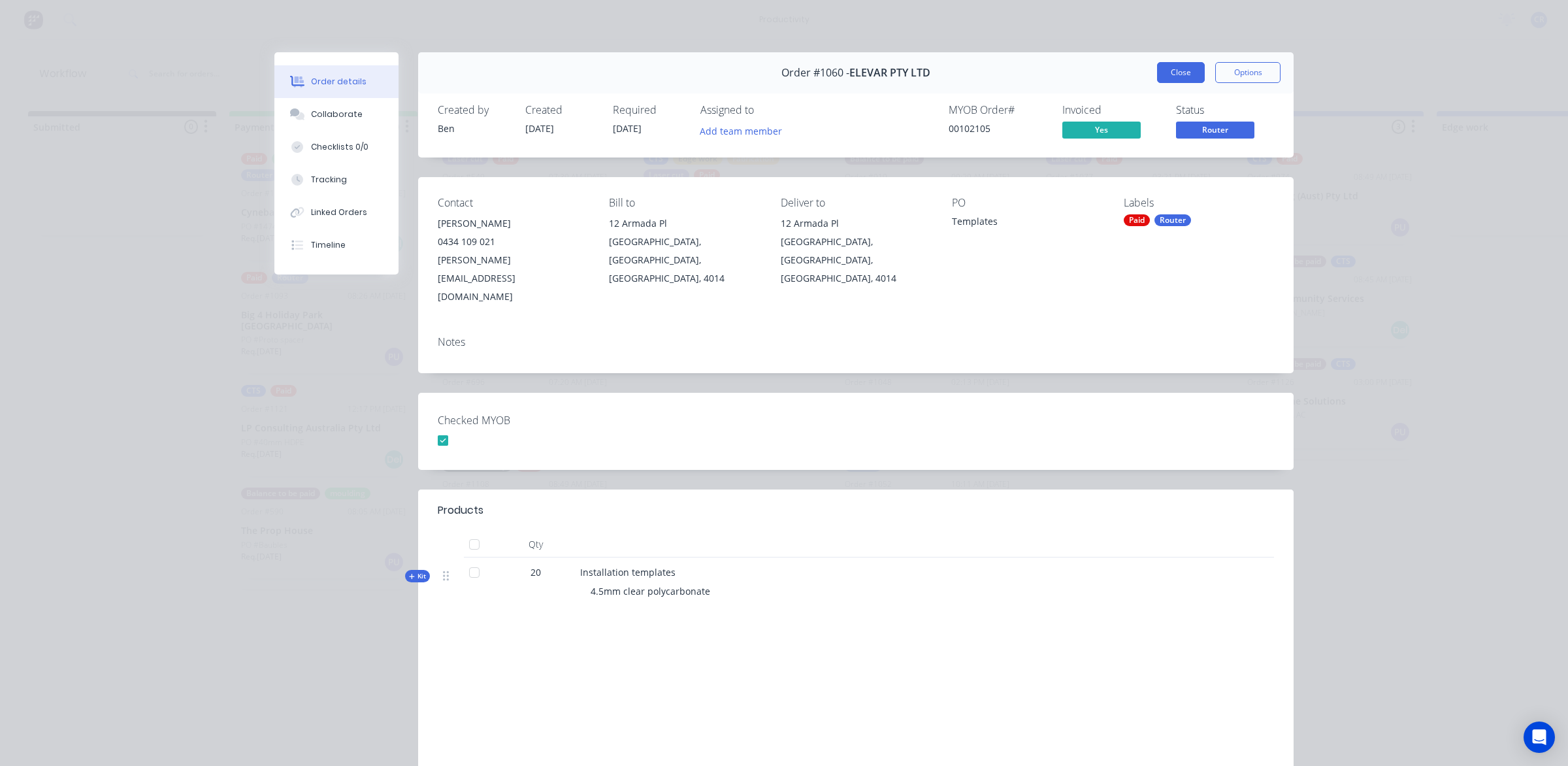
click at [1157, 77] on button "Close" at bounding box center [1181, 72] width 48 height 21
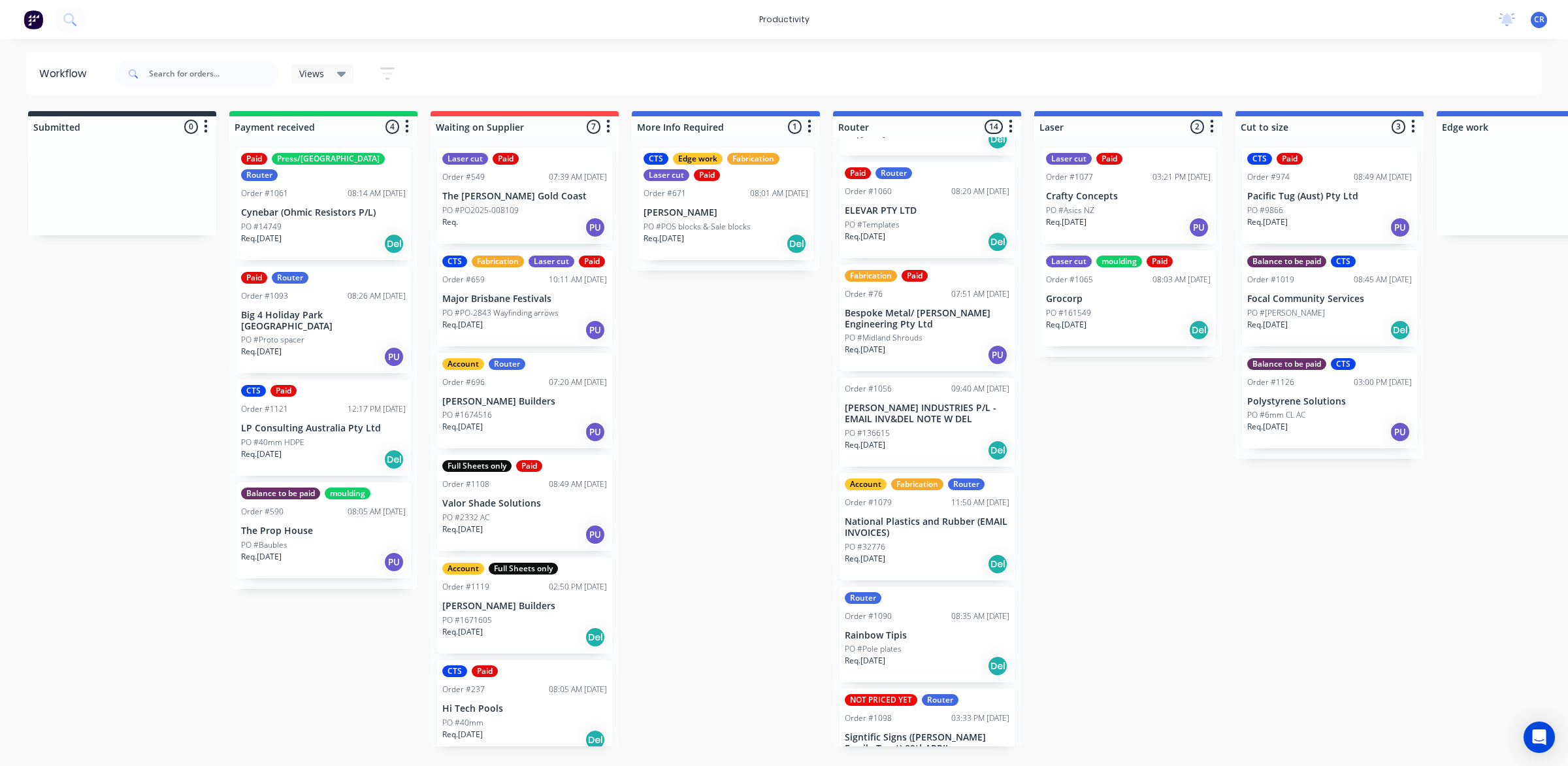
scroll to position [409, 0]
click at [938, 432] on div "PO #136615" at bounding box center [927, 431] width 164 height 12
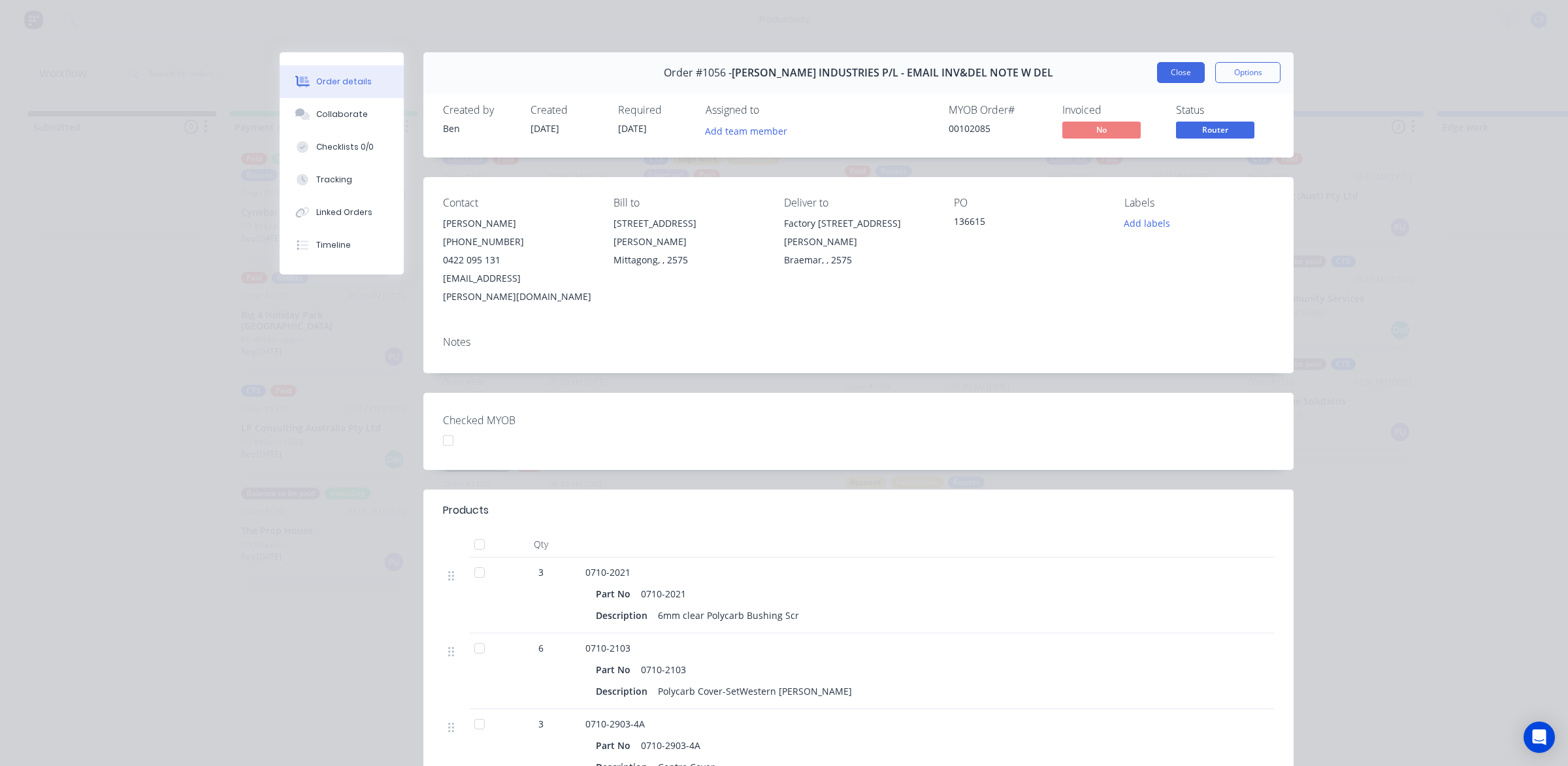
click at [1178, 72] on button "Close" at bounding box center [1181, 72] width 48 height 21
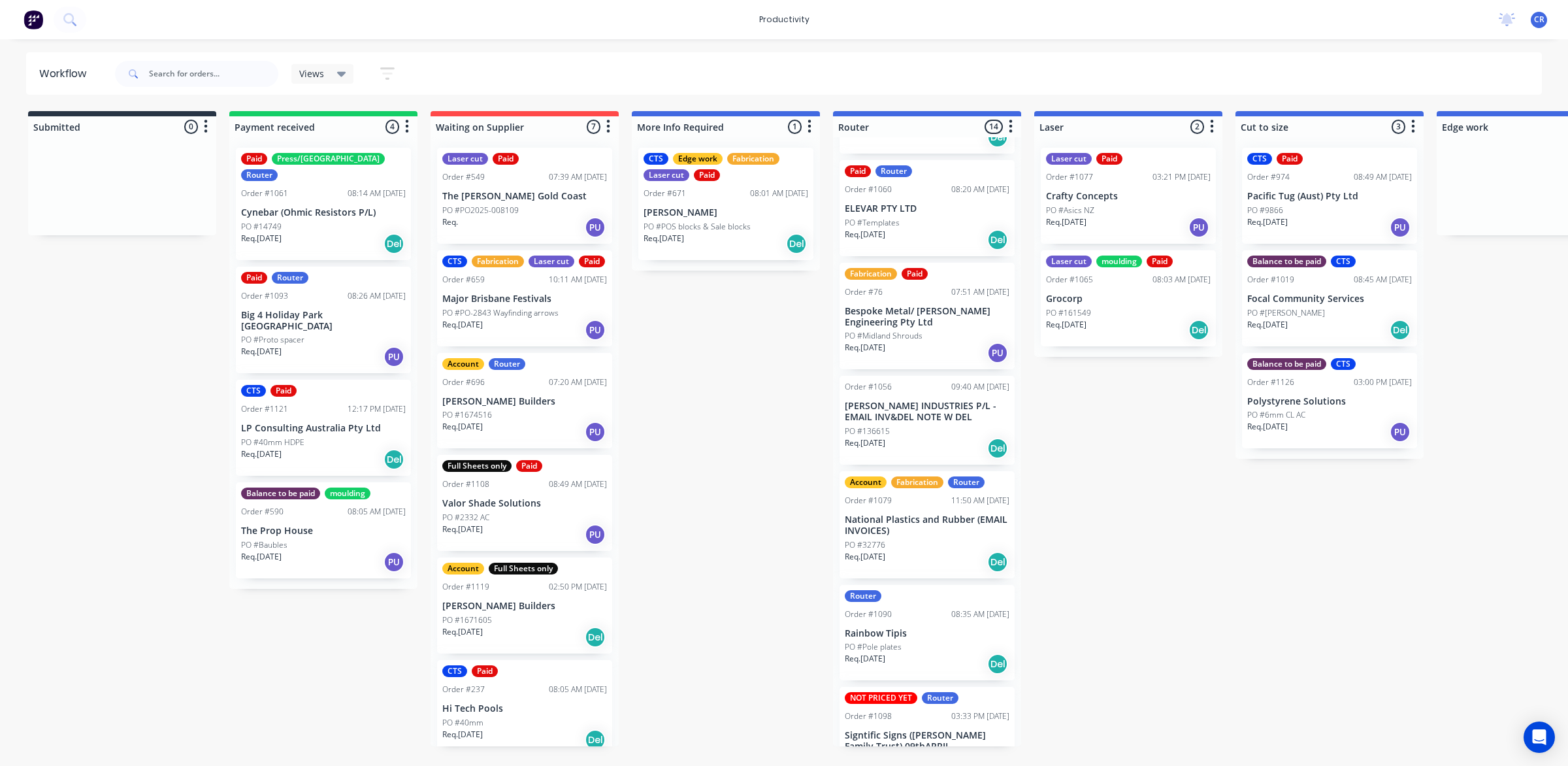
click at [945, 620] on div "Router Order #1090 08:35 AM 12/08/25 Rainbow Tipis PO #Pole plates Req. 11/08/2…" at bounding box center [927, 632] width 175 height 96
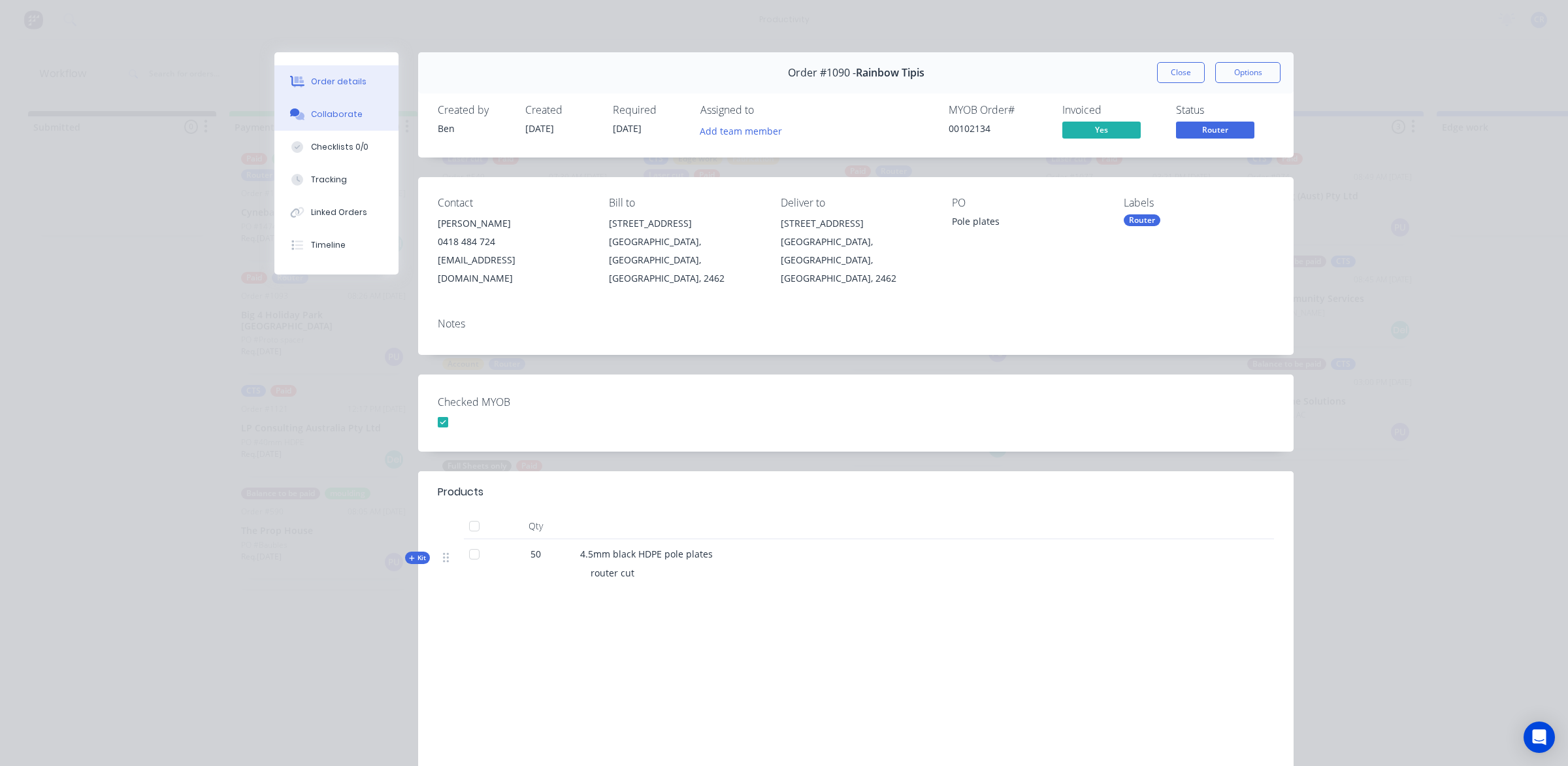
click at [389, 108] on button "Collaborate" at bounding box center [336, 114] width 124 height 33
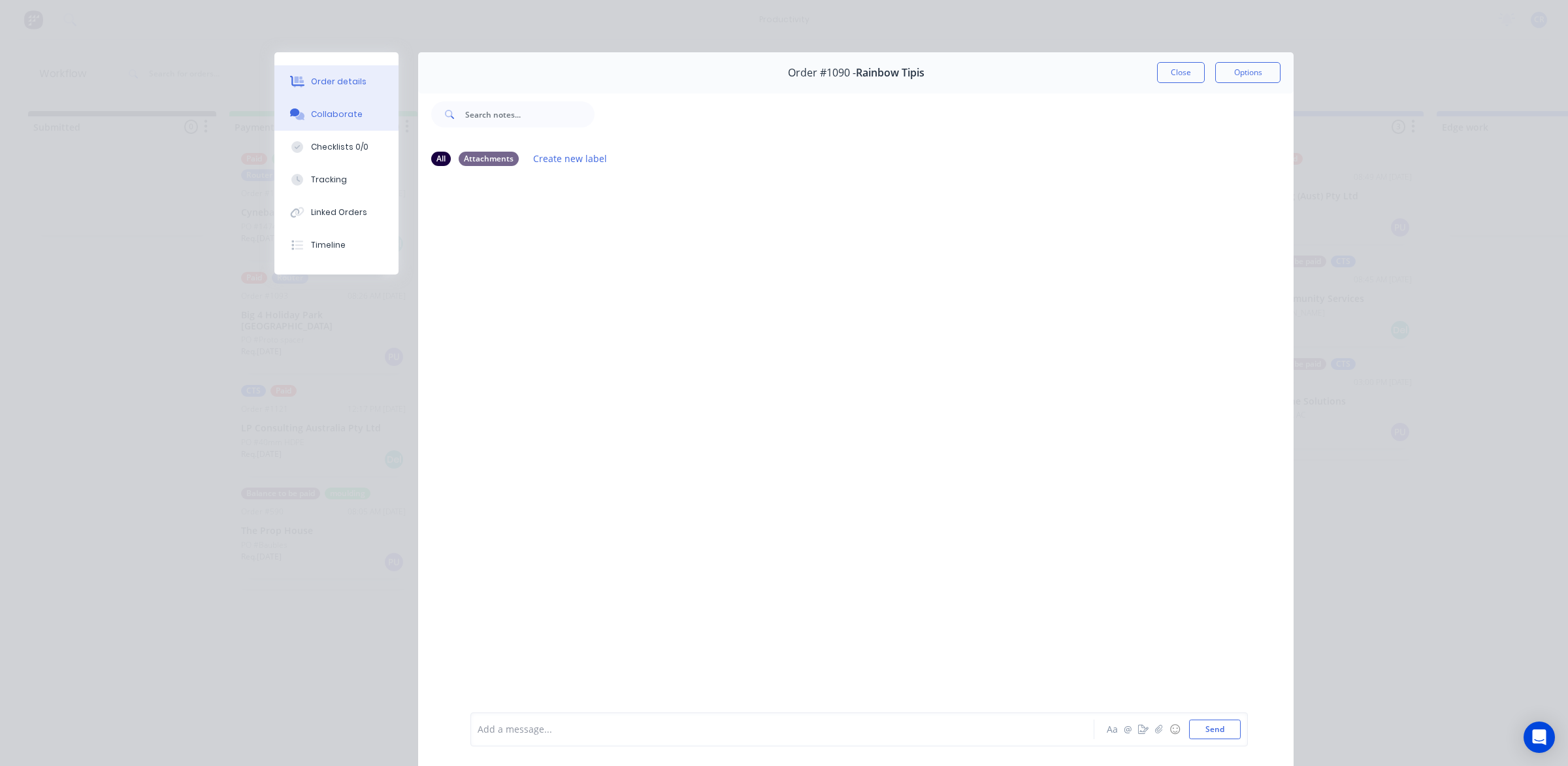
click at [355, 81] on button "Order details" at bounding box center [336, 81] width 124 height 33
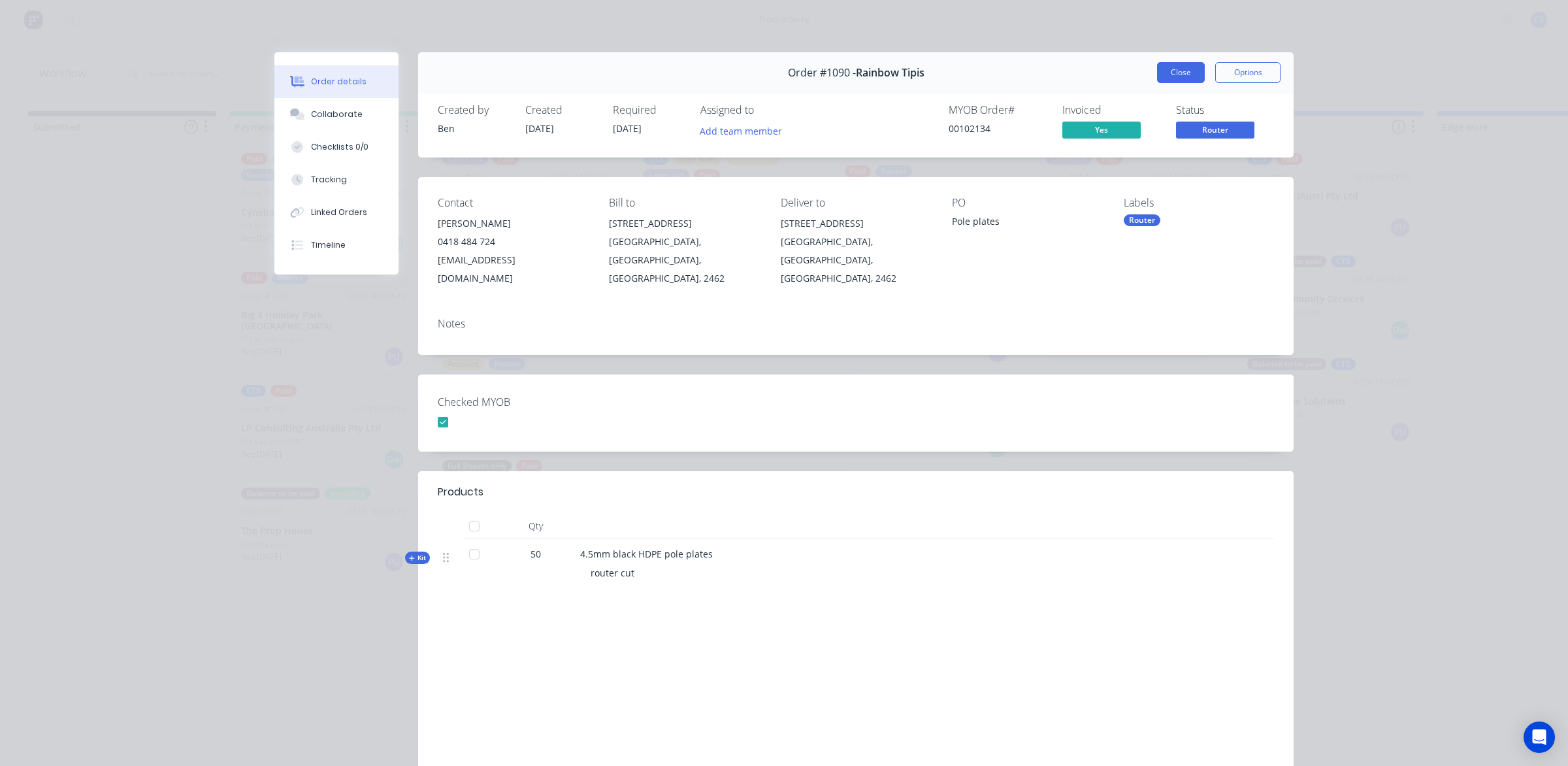
click at [1171, 68] on button "Close" at bounding box center [1181, 72] width 48 height 21
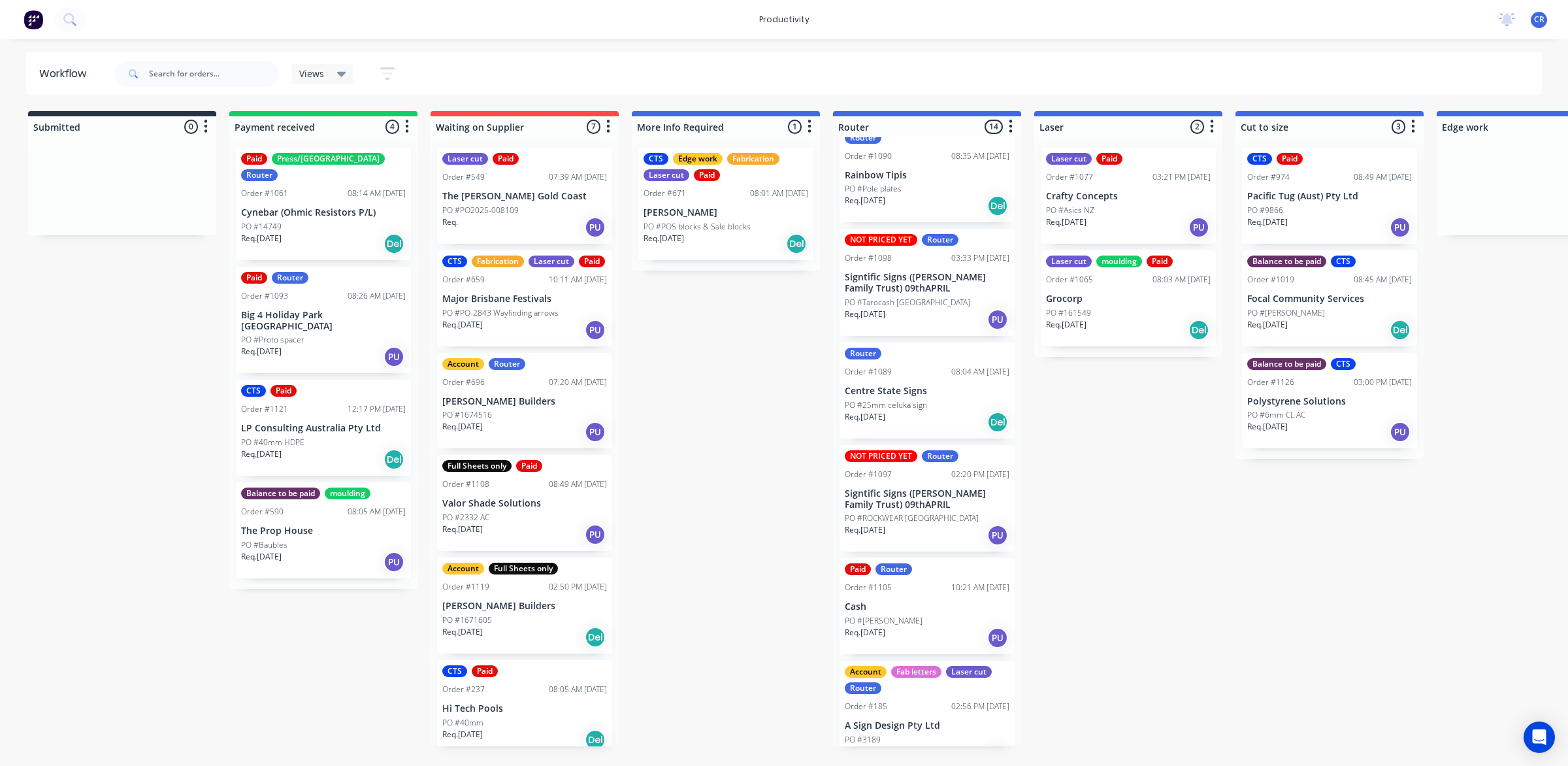
scroll to position [890, 0]
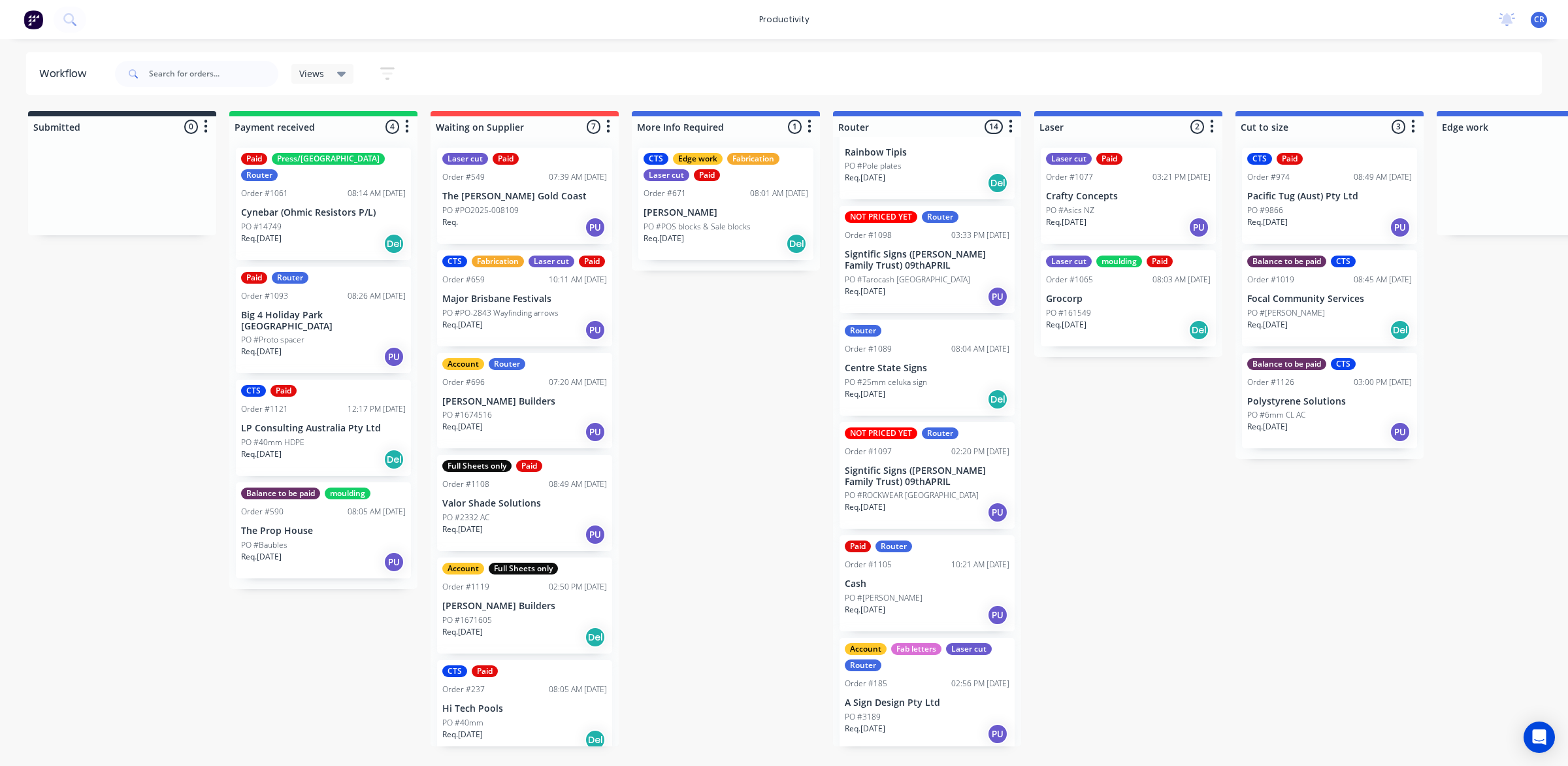
click at [936, 592] on div "PO #[PERSON_NAME]" at bounding box center [927, 598] width 164 height 12
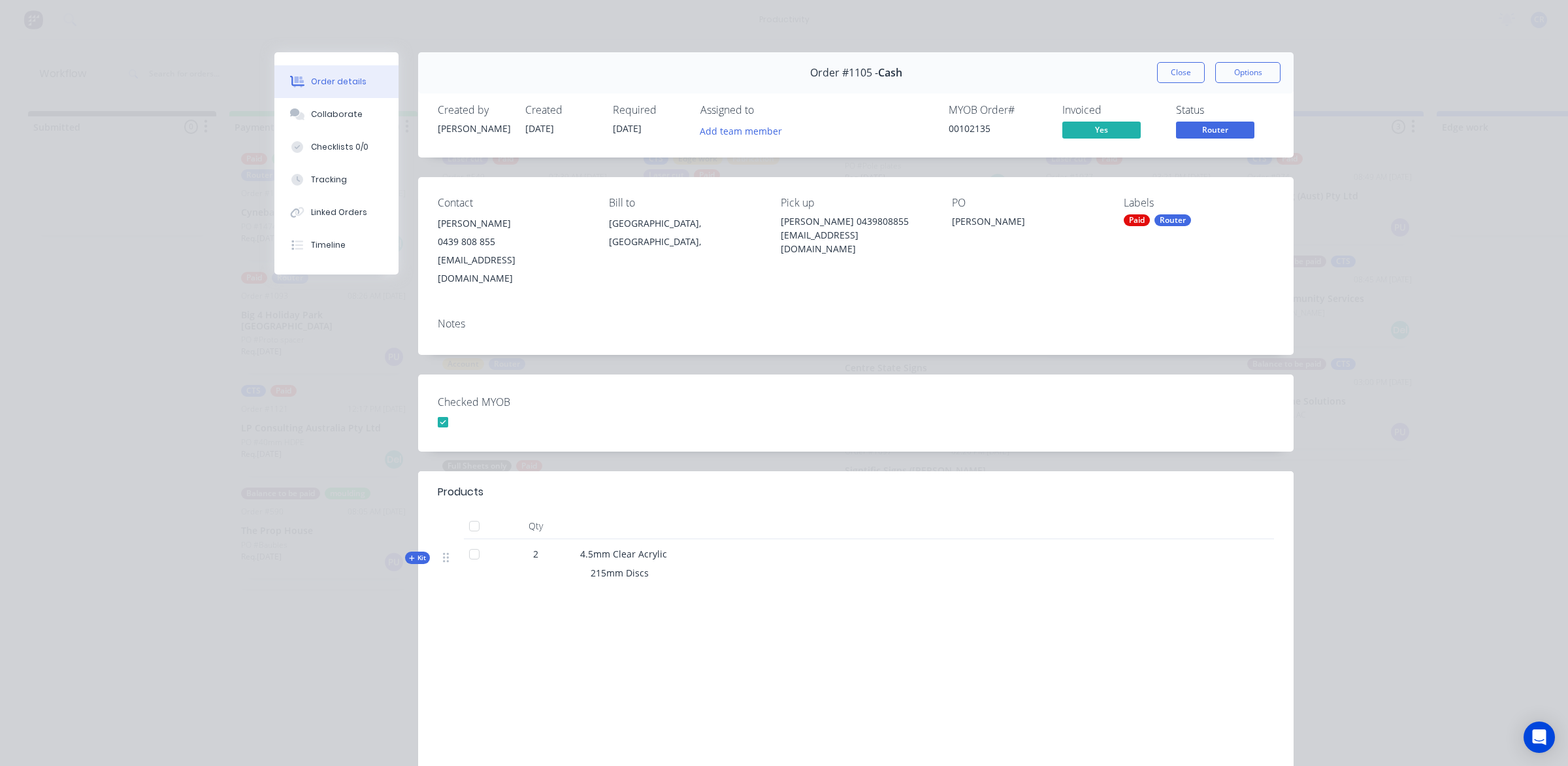
click at [1166, 54] on div "Order #1105 - Cash Close Options" at bounding box center [856, 73] width 875 height 41
click at [1166, 66] on button "Close" at bounding box center [1181, 72] width 48 height 21
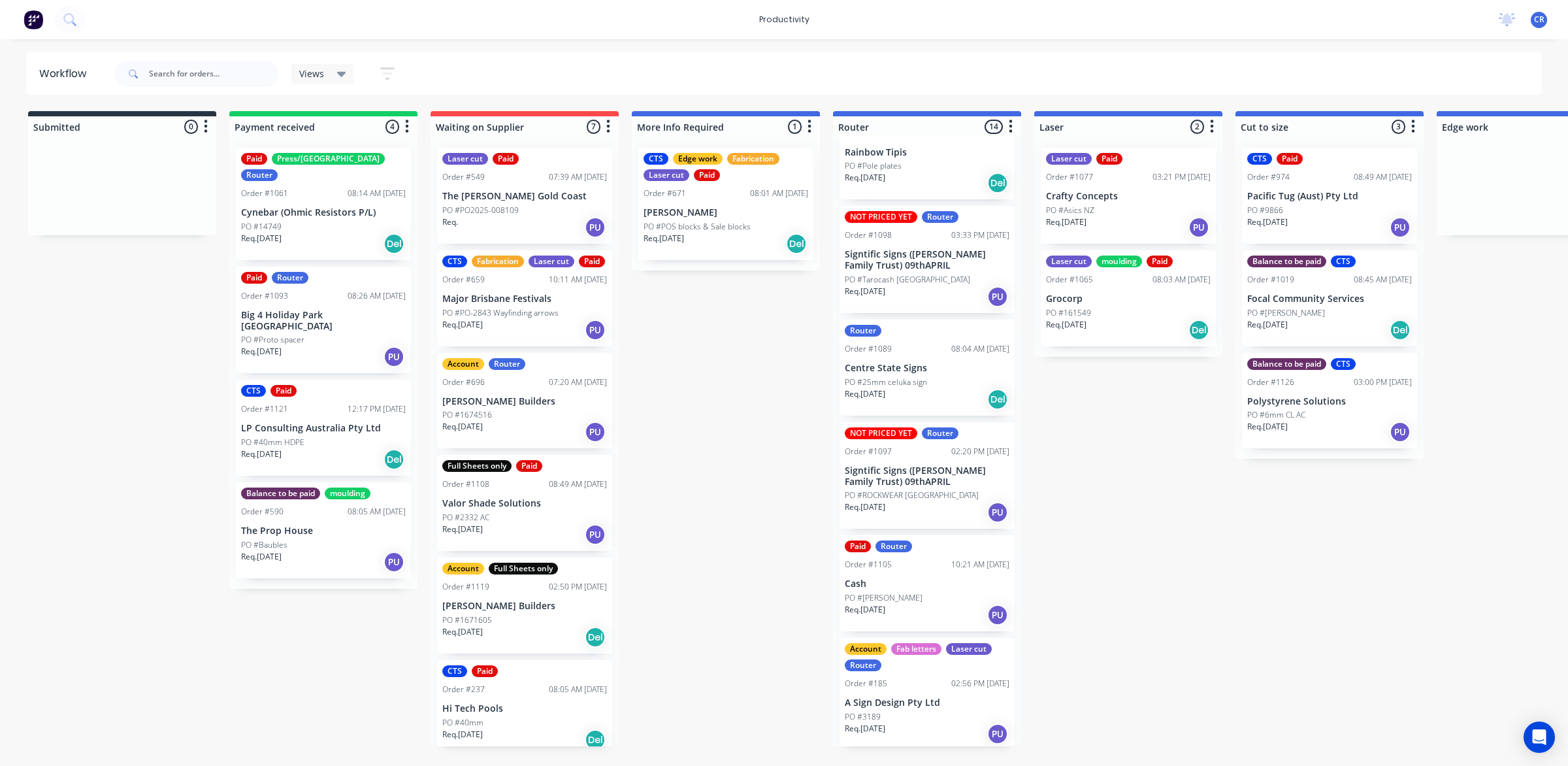
click at [921, 625] on div "Paid Router Order #1105 10:21 AM 12/08/25 Cash PO #Les Martin Req. 12/08/25 PU" at bounding box center [927, 583] width 175 height 96
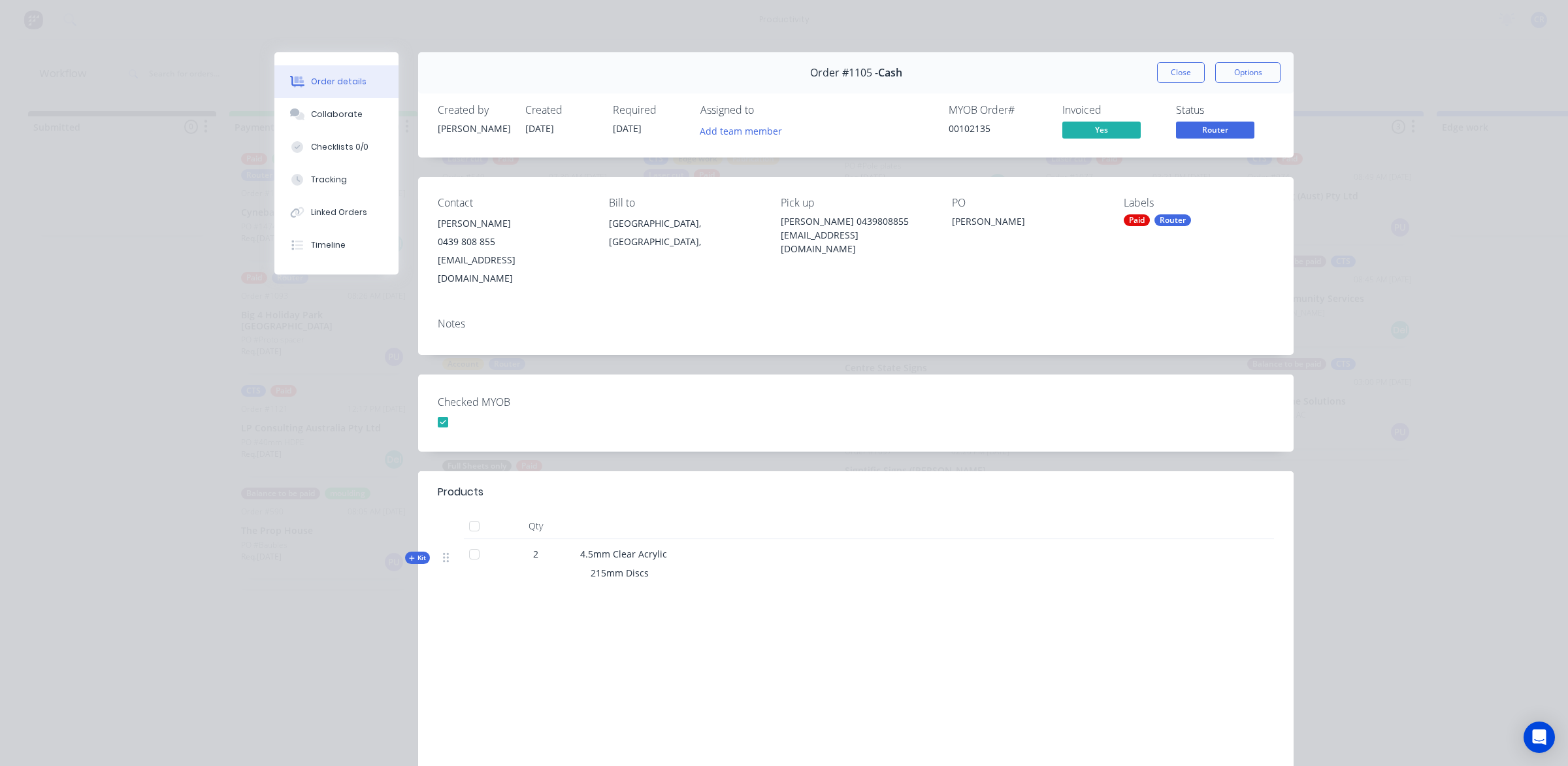
click at [1171, 75] on button "Close" at bounding box center [1181, 72] width 48 height 21
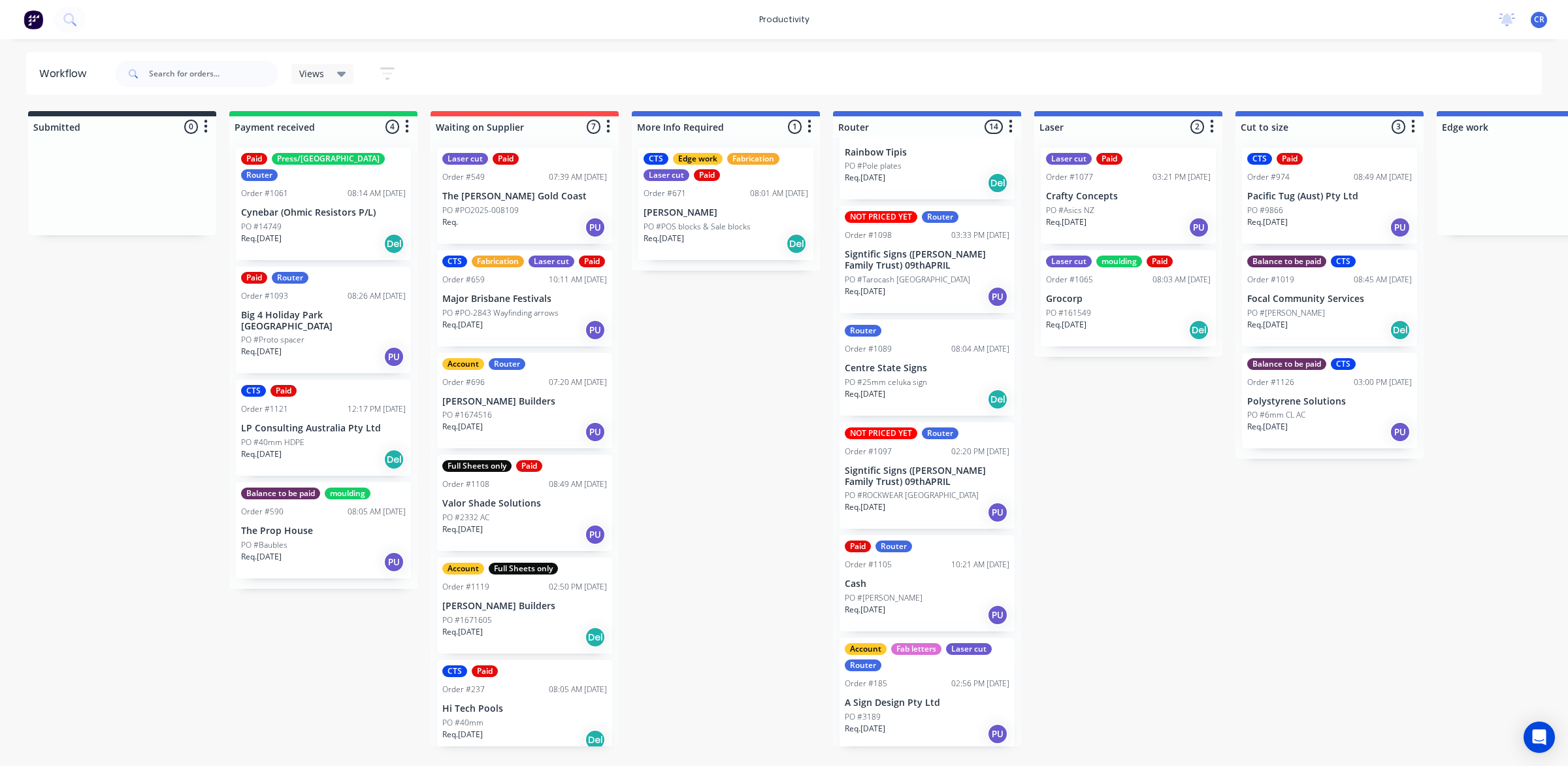
click at [1141, 322] on div "Req. 22/08/25 Del" at bounding box center [1128, 330] width 164 height 22
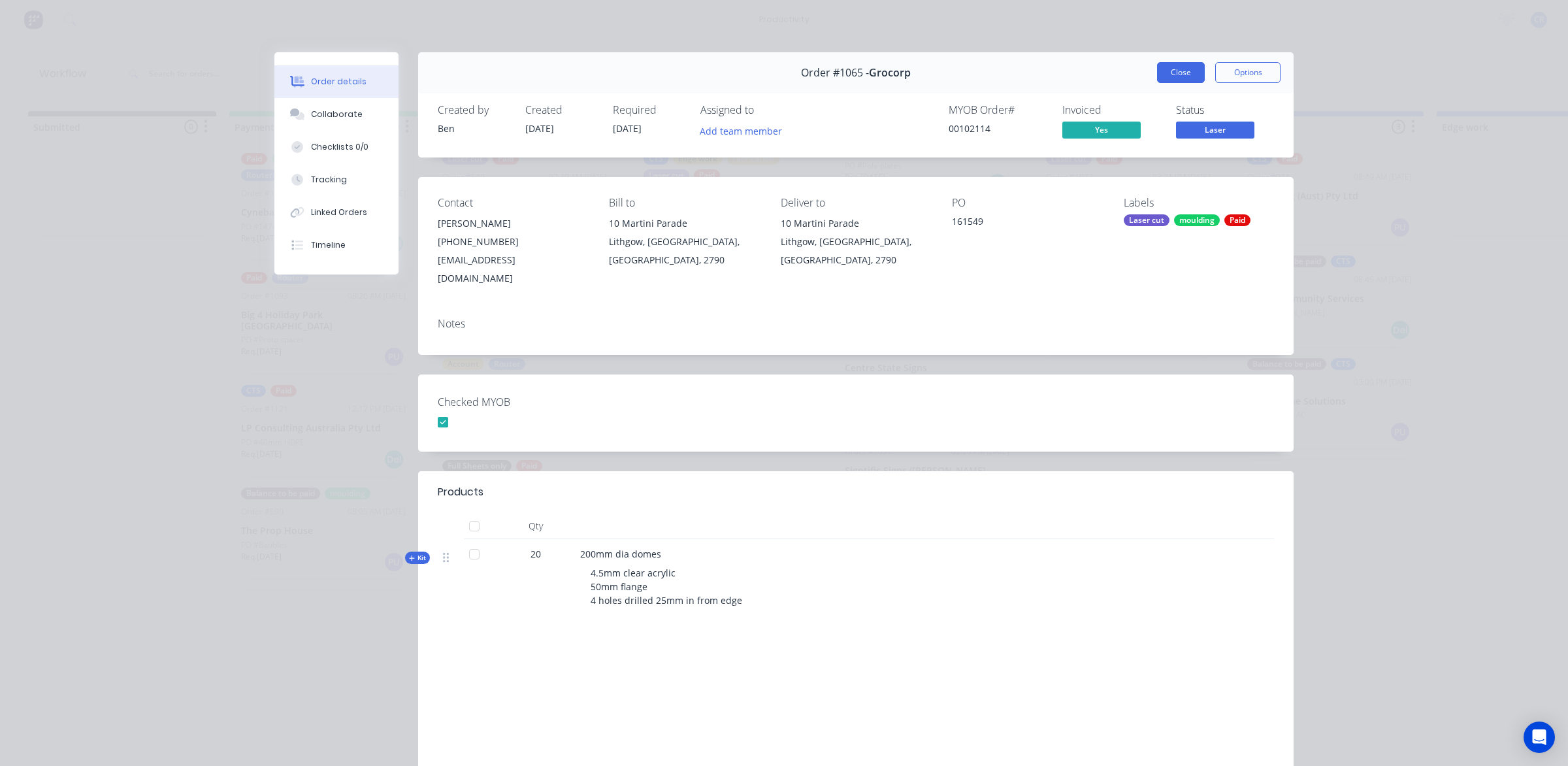
click at [1163, 75] on button "Close" at bounding box center [1181, 72] width 48 height 21
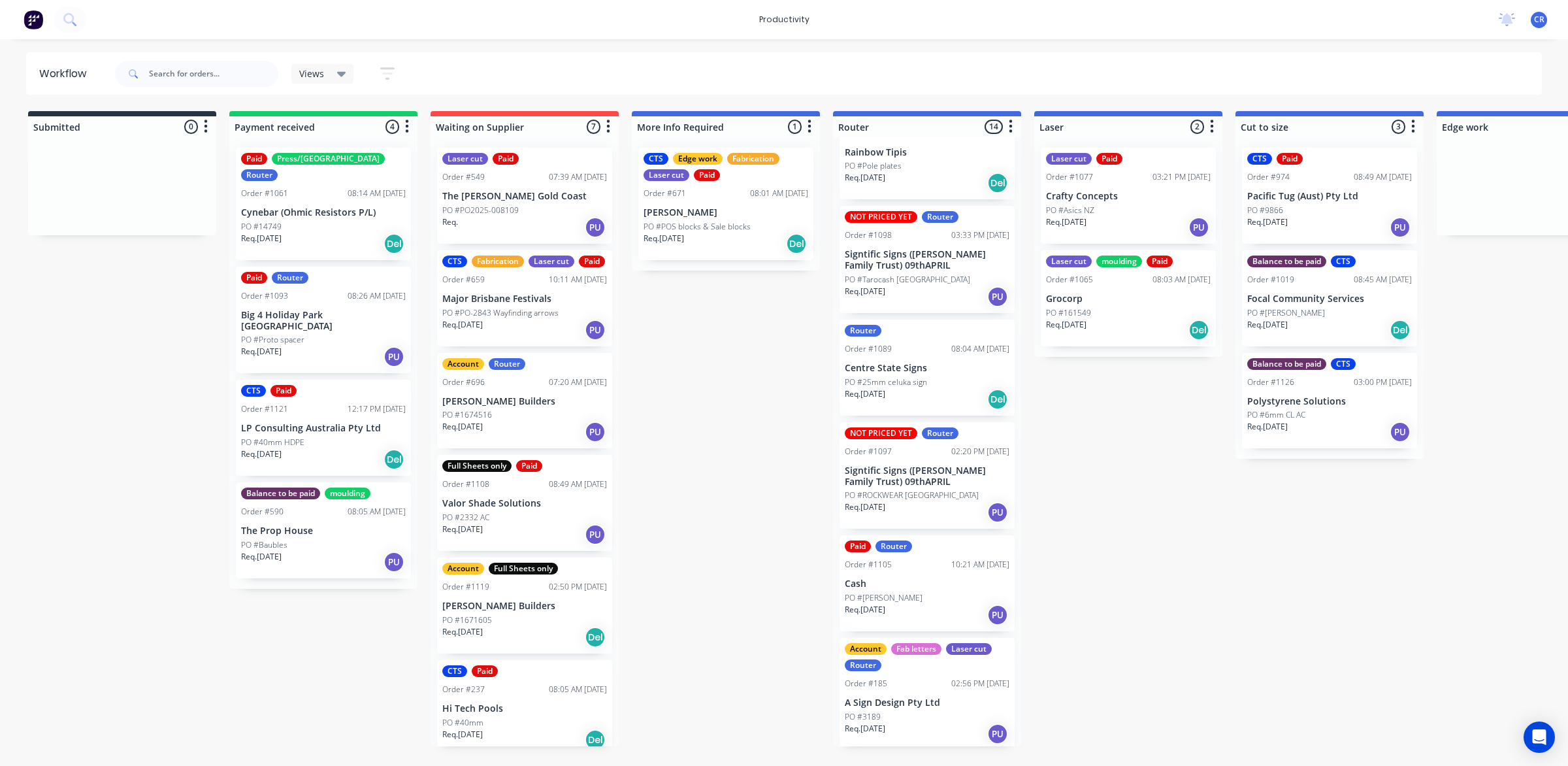
click at [930, 596] on div "PO #[PERSON_NAME]" at bounding box center [927, 598] width 164 height 12
